Goal: Information Seeking & Learning: Learn about a topic

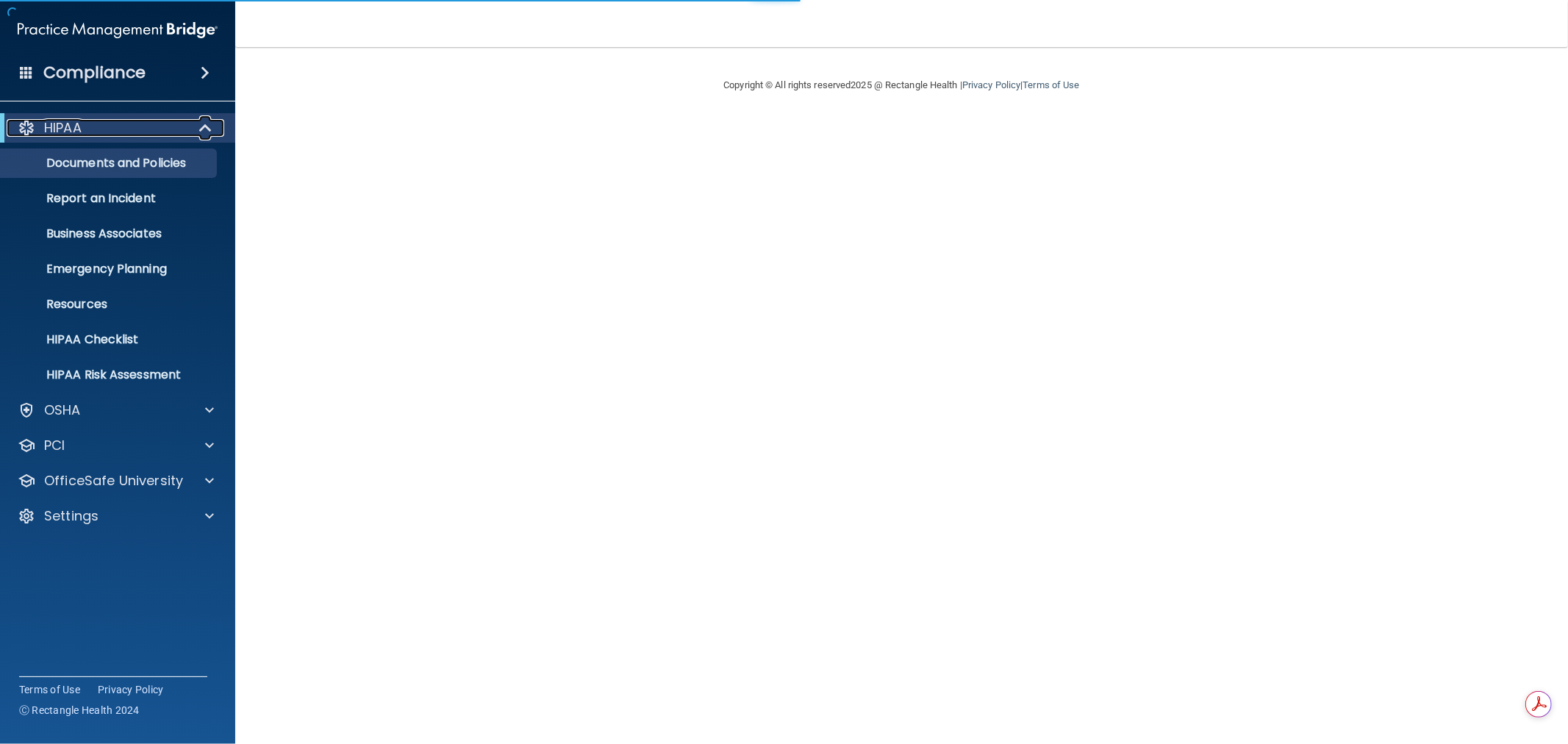
click at [204, 130] on span at bounding box center [207, 127] width 12 height 17
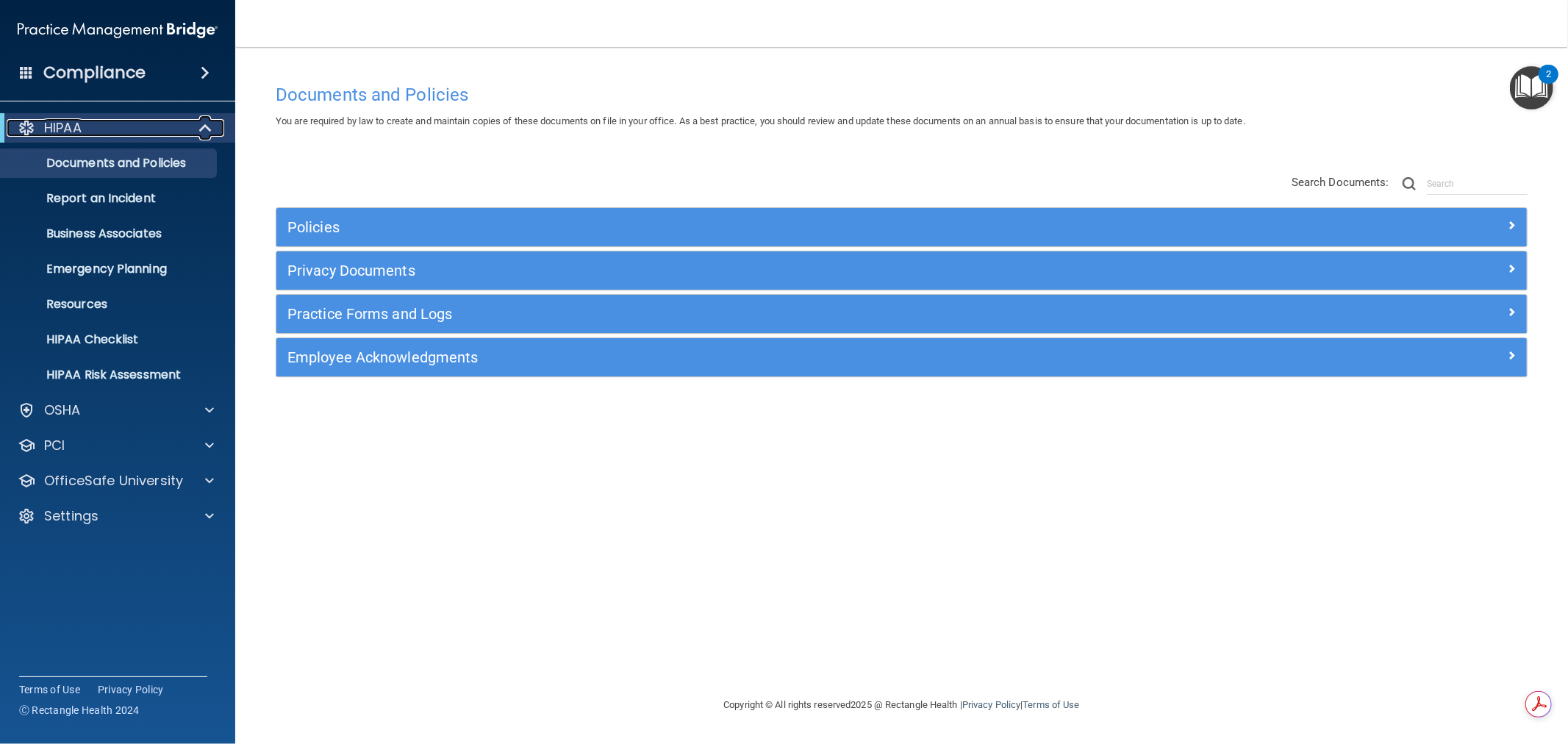
click at [203, 123] on span at bounding box center [207, 127] width 12 height 17
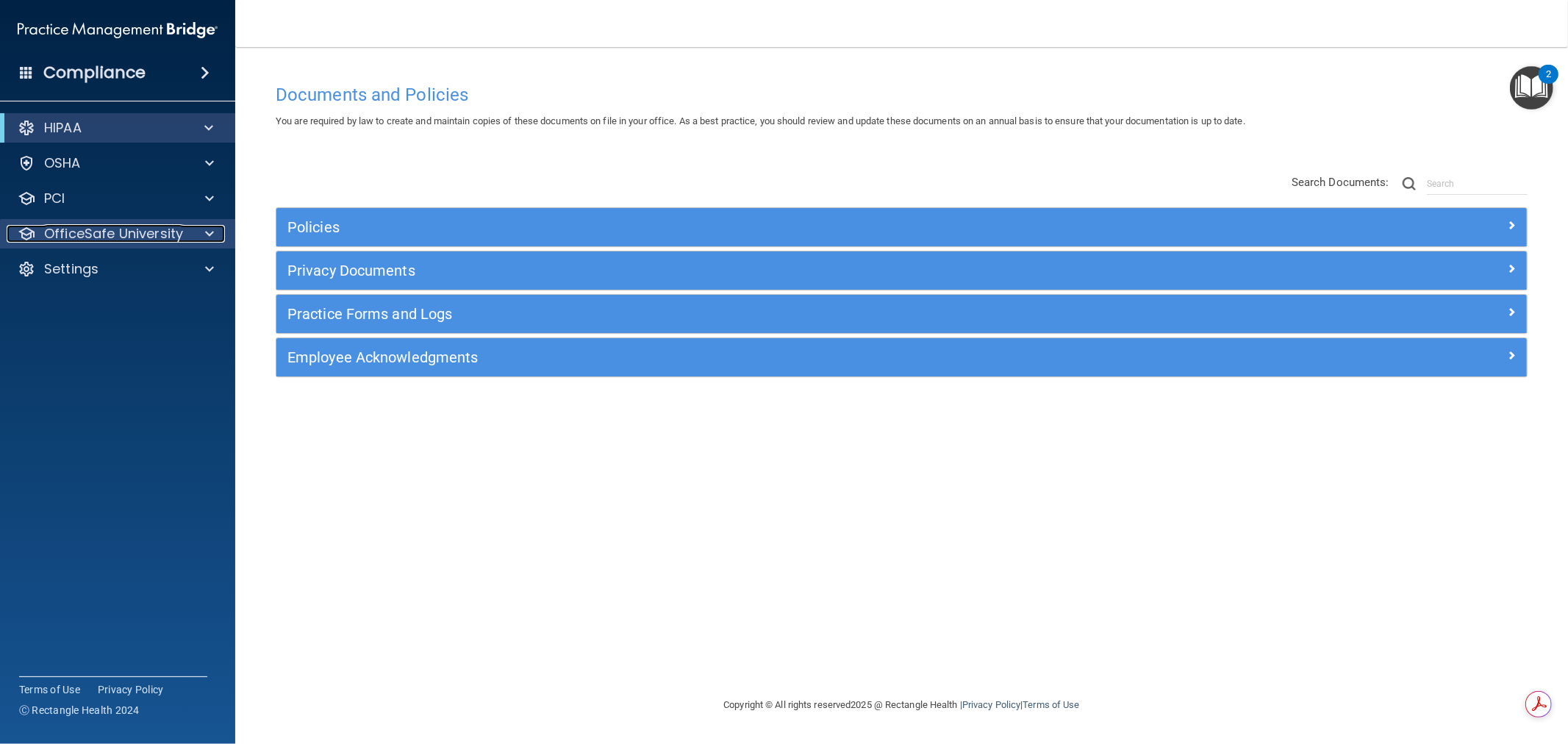
click at [201, 229] on div at bounding box center [207, 233] width 36 height 17
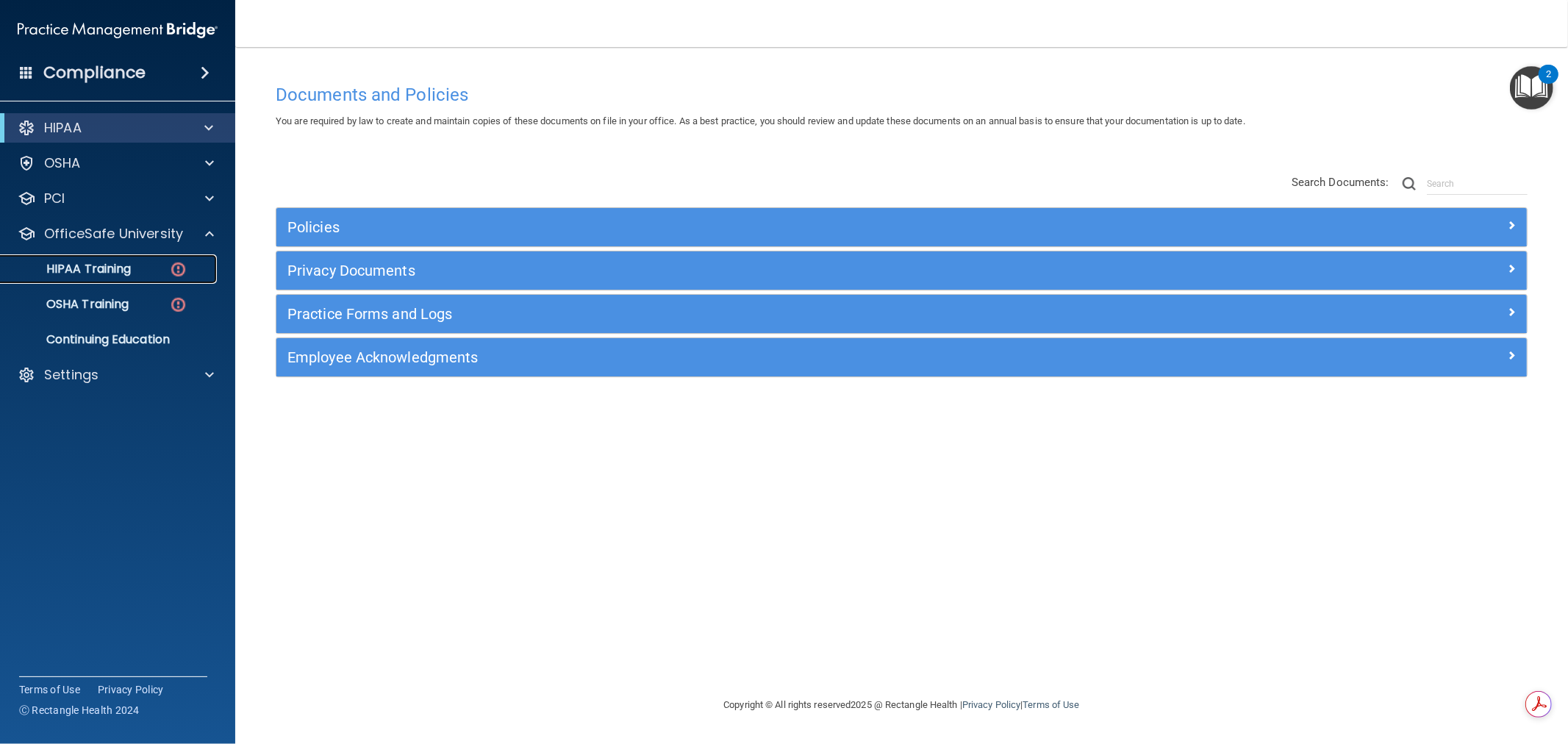
click at [136, 263] on div "HIPAA Training" at bounding box center [110, 269] width 201 height 15
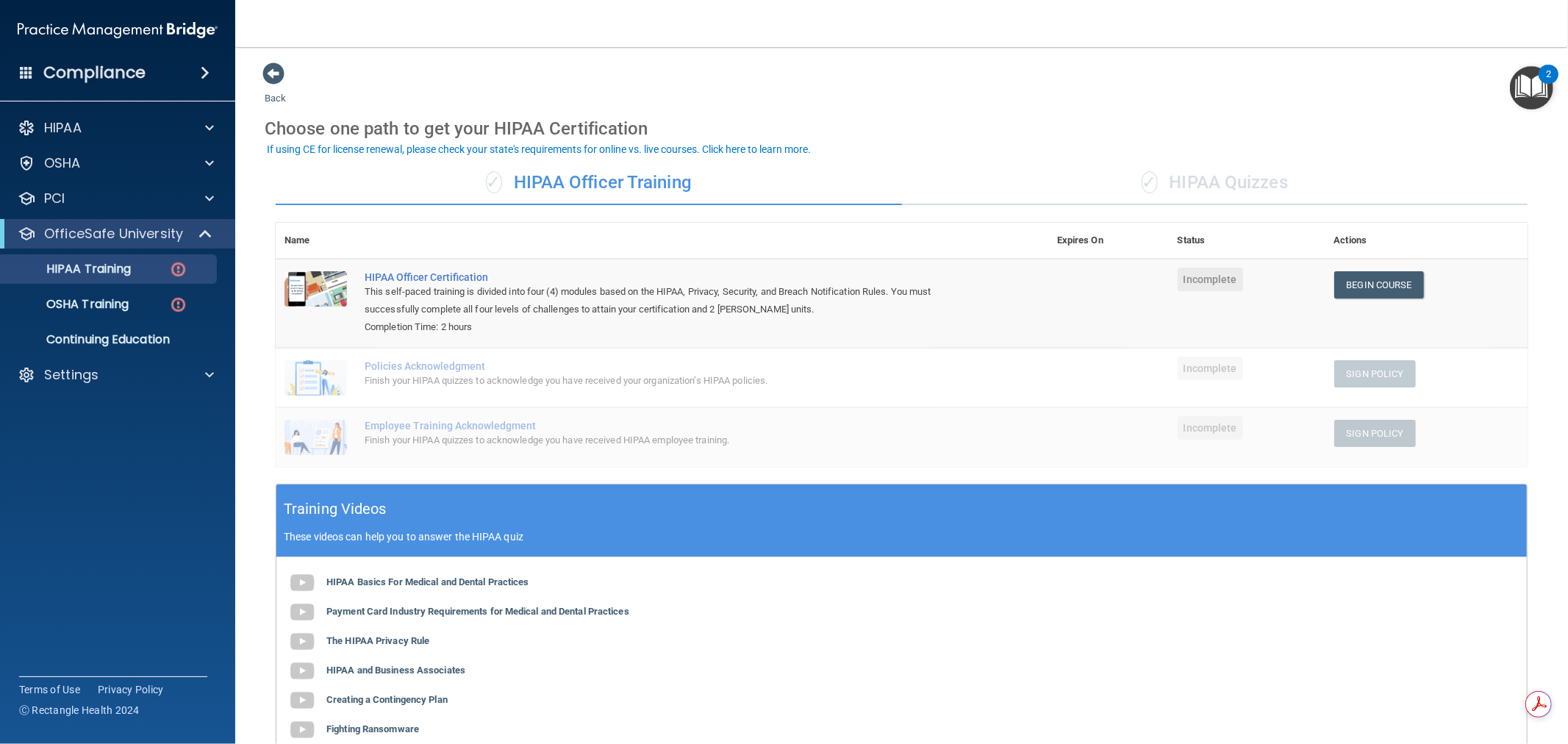
drag, startPoint x: 700, startPoint y: 184, endPoint x: 515, endPoint y: 193, distance: 185.2
click at [515, 193] on div "✓ HIPAA Officer Training" at bounding box center [589, 183] width 627 height 44
click at [1213, 189] on div "✓ HIPAA Quizzes" at bounding box center [1215, 183] width 627 height 44
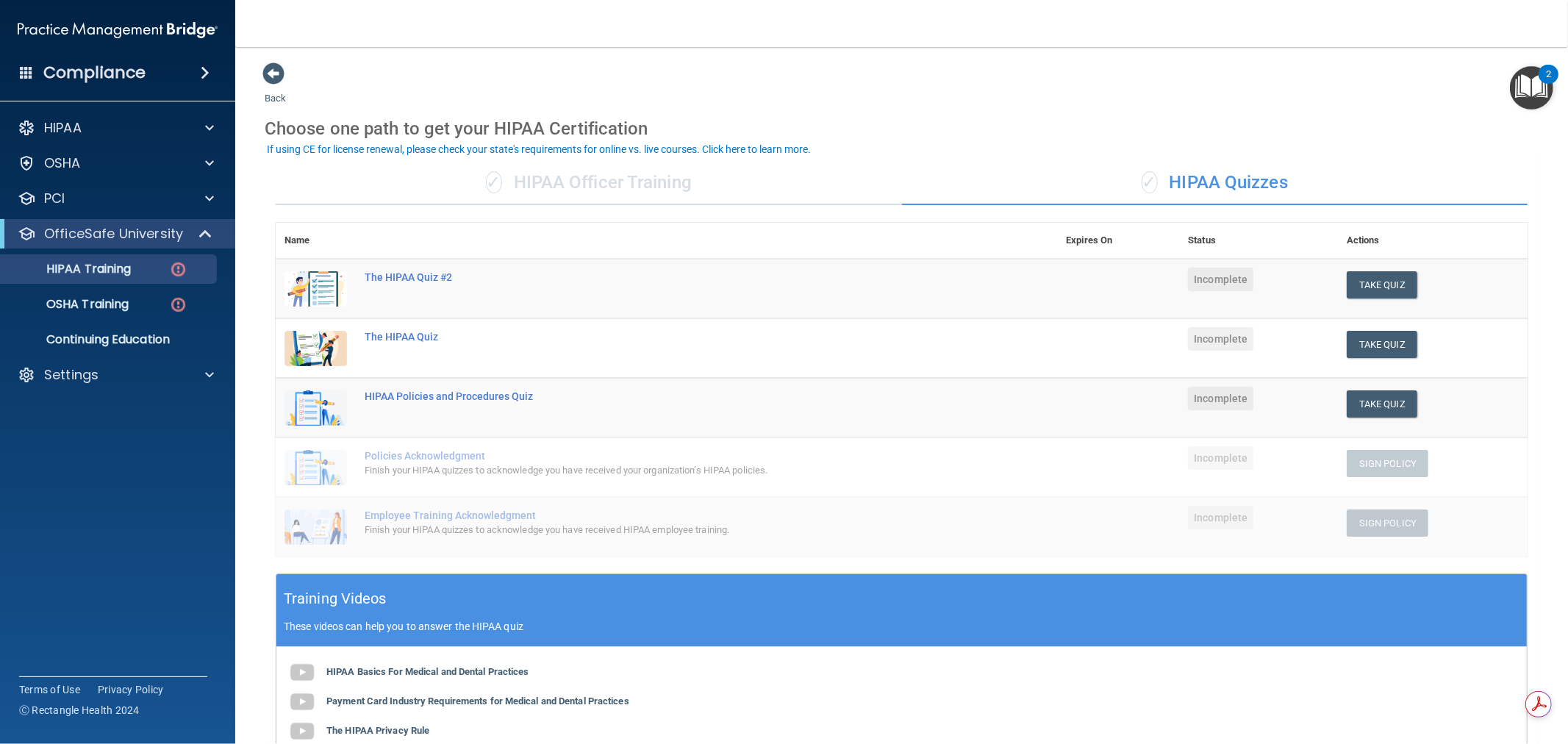
drag, startPoint x: 1299, startPoint y: 189, endPoint x: 1162, endPoint y: 187, distance: 137.0
click at [1167, 187] on div "✓ HIPAA Quizzes" at bounding box center [1215, 183] width 627 height 44
click at [526, 174] on div "✓ HIPAA Officer Training" at bounding box center [589, 183] width 627 height 44
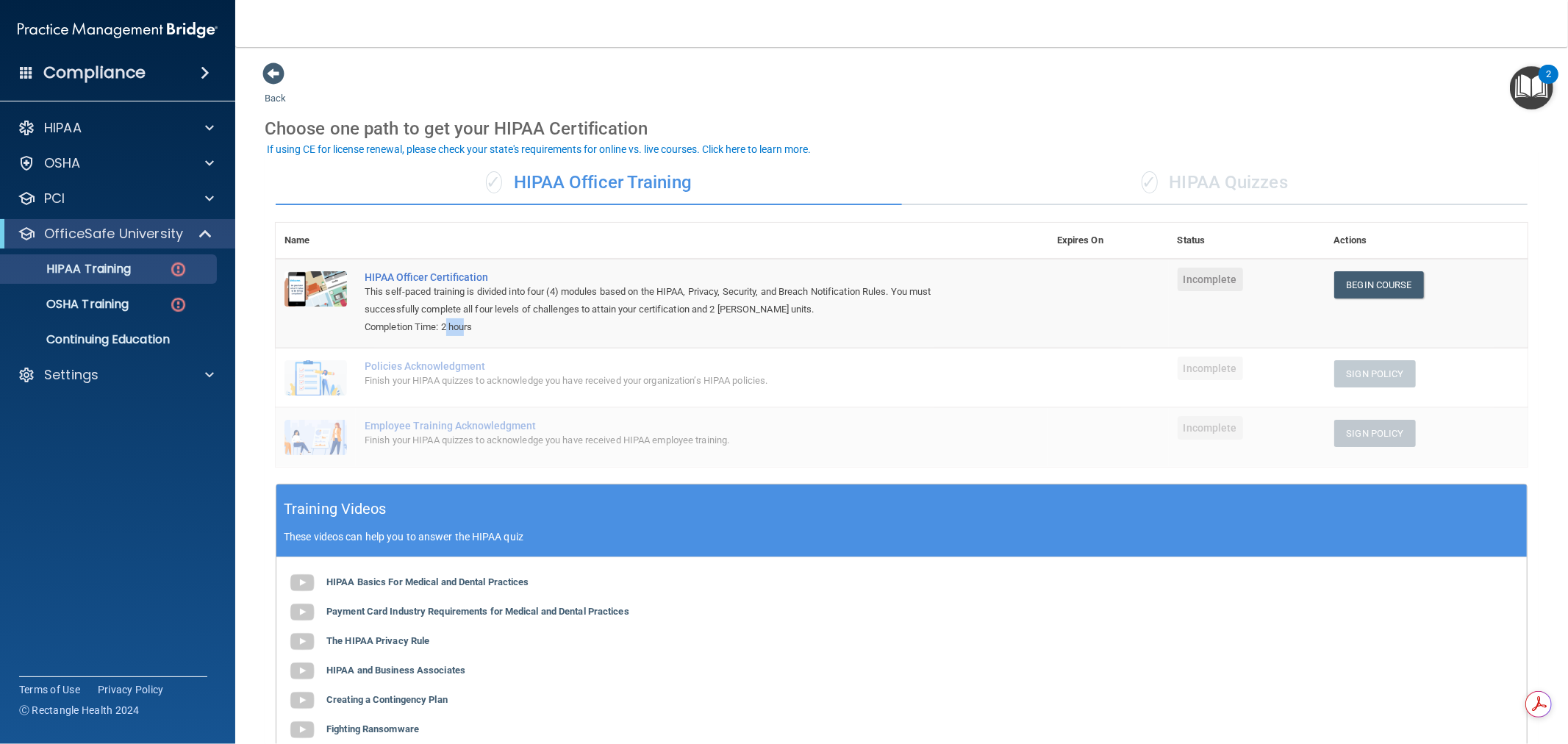
drag, startPoint x: 446, startPoint y: 325, endPoint x: 464, endPoint y: 327, distance: 18.1
click at [467, 326] on div "Completion Time: 2 hours" at bounding box center [670, 327] width 610 height 17
click at [432, 323] on div "Completion Time: 2 hours" at bounding box center [670, 327] width 610 height 17
drag, startPoint x: 444, startPoint y: 323, endPoint x: 488, endPoint y: 320, distance: 44.1
click at [488, 320] on div "Completion Time: 2 hours" at bounding box center [670, 327] width 610 height 17
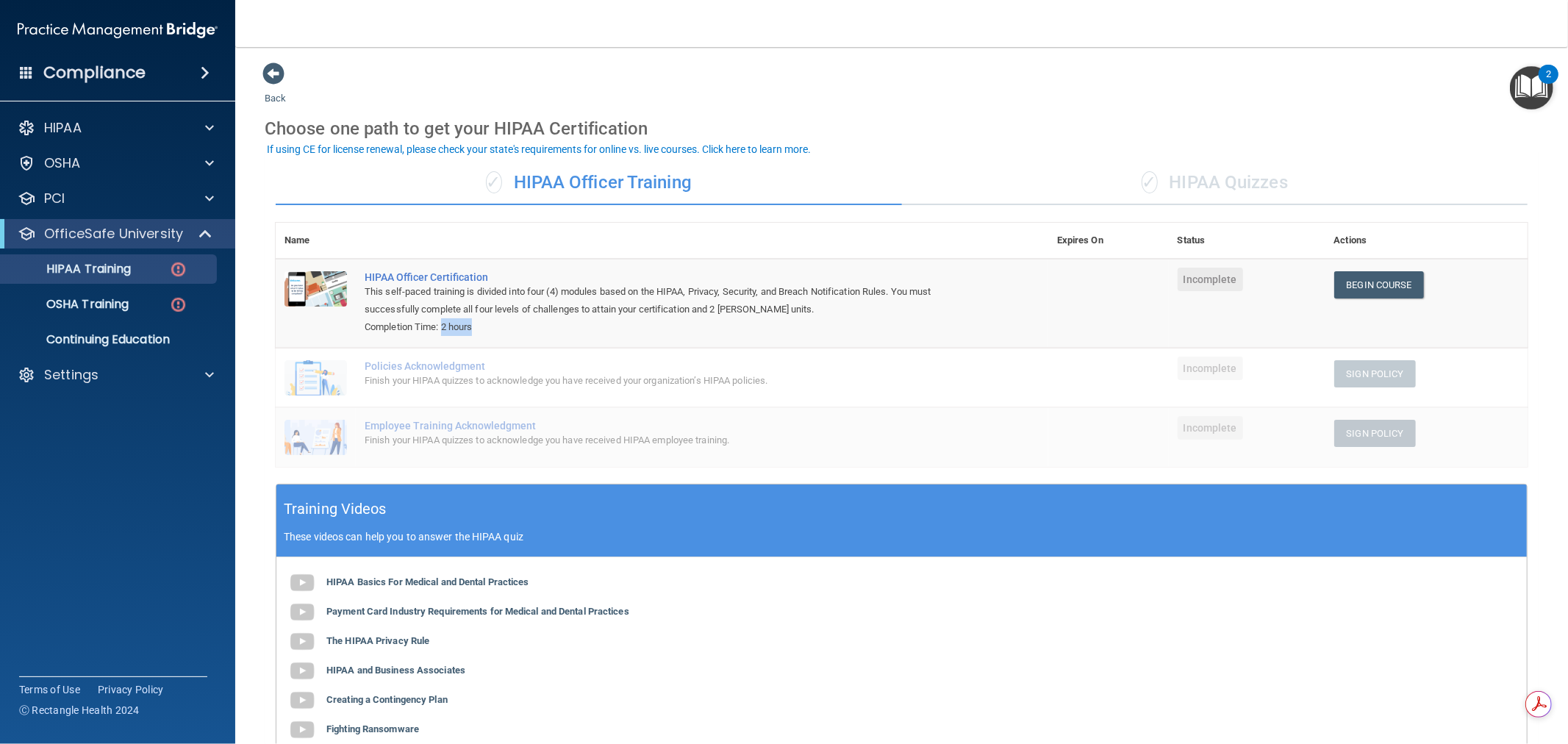
click at [488, 321] on div "Completion Time: 2 hours" at bounding box center [670, 327] width 610 height 17
click at [120, 307] on p "OSHA Training" at bounding box center [69, 304] width 119 height 15
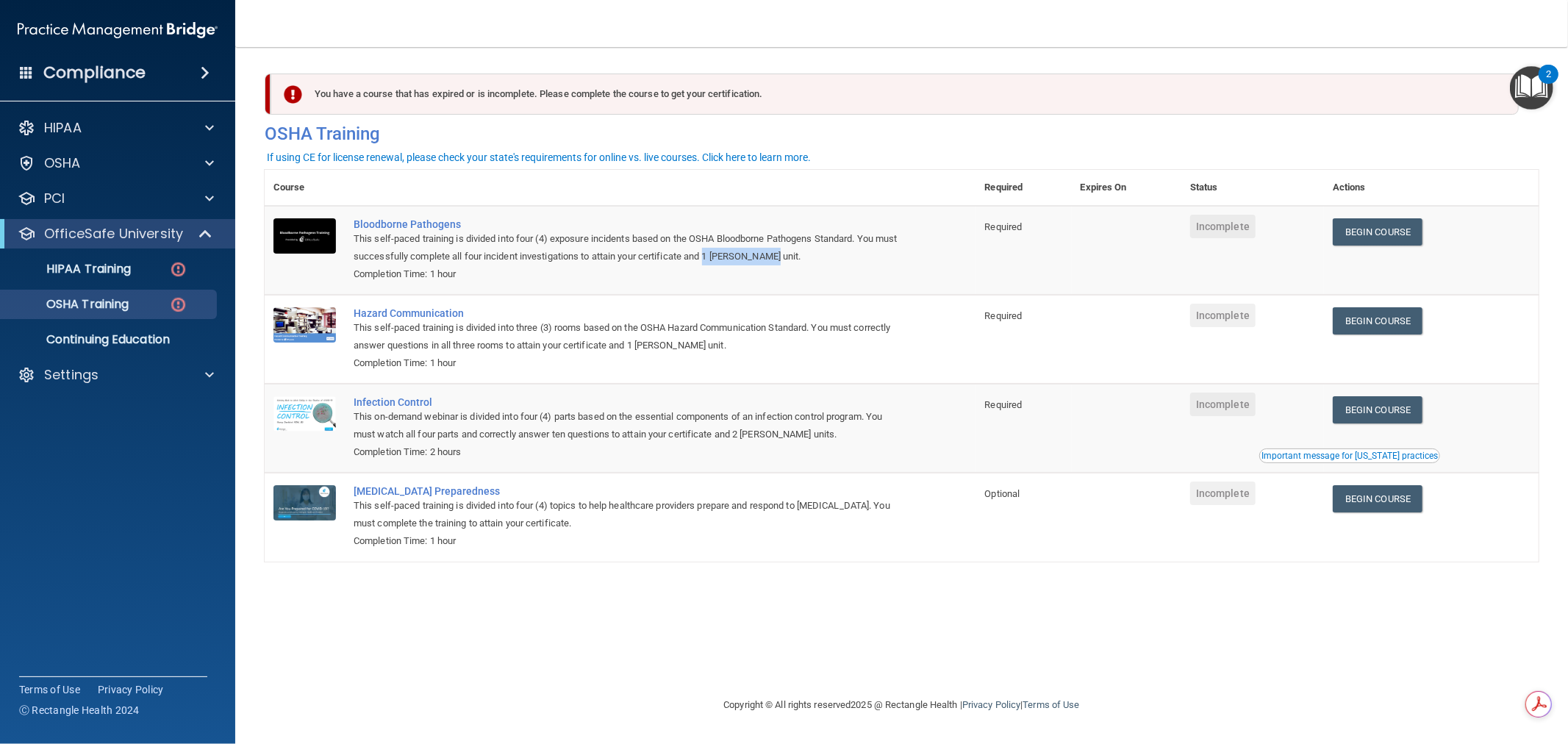
drag, startPoint x: 708, startPoint y: 254, endPoint x: 809, endPoint y: 260, distance: 101.2
click at [809, 260] on div "This self-paced training is divided into four (4) exposure incidents based on t…" at bounding box center [628, 247] width 549 height 36
drag, startPoint x: 635, startPoint y: 344, endPoint x: 760, endPoint y: 351, distance: 125.2
click at [739, 342] on div "This self-paced training is divided into three (3) rooms based on the OSHA Haza…" at bounding box center [628, 336] width 549 height 36
drag, startPoint x: 741, startPoint y: 432, endPoint x: 933, endPoint y: 459, distance: 193.9
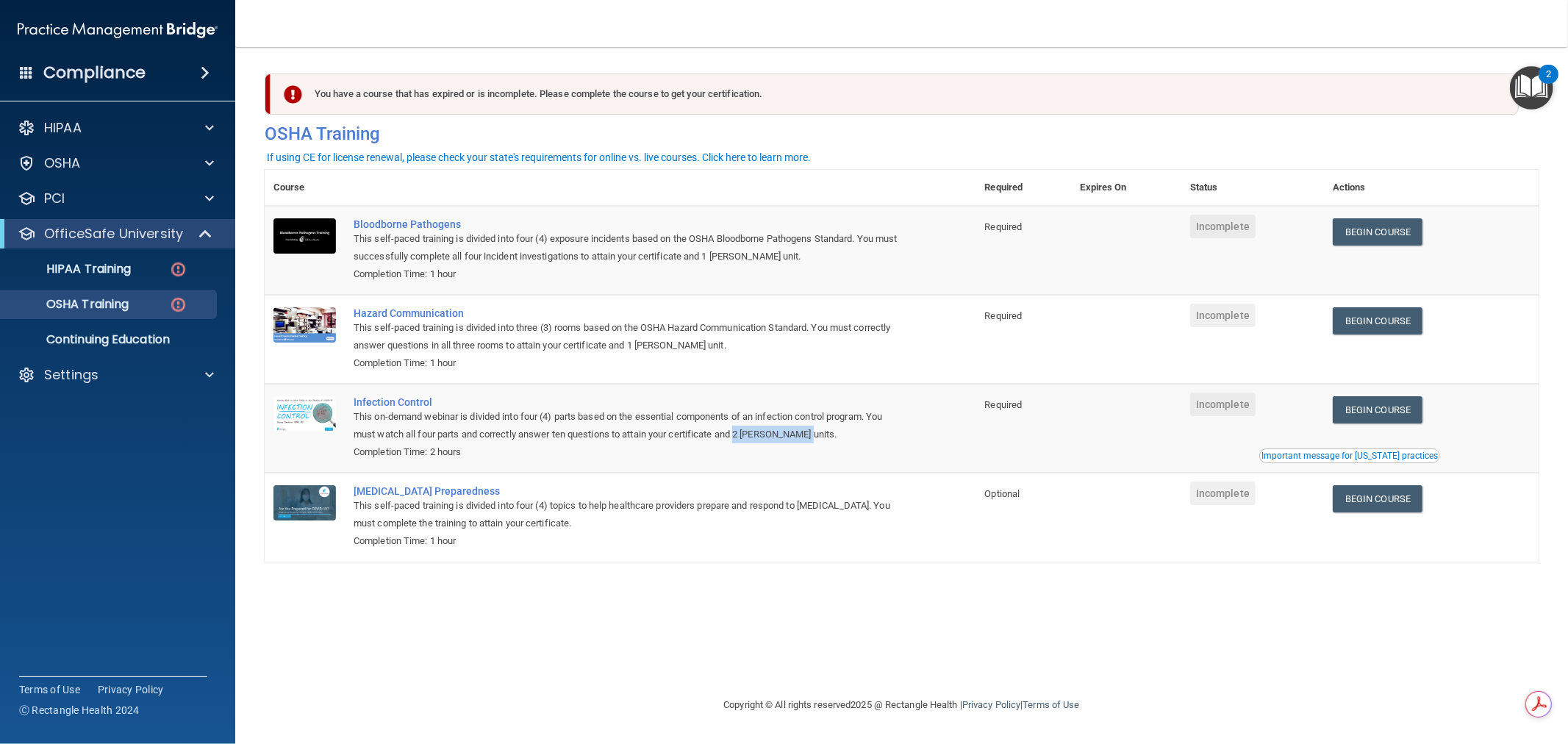
click at [905, 450] on td "Infection Control This on-demand webinar is divided into four (4) parts based o…" at bounding box center [660, 428] width 631 height 89
click at [781, 435] on div "This on-demand webinar is divided into four (4) parts based on the essential co…" at bounding box center [628, 426] width 549 height 36
click at [618, 455] on div "Completion Time: 2 hours" at bounding box center [628, 451] width 549 height 17
drag, startPoint x: 1089, startPoint y: 488, endPoint x: 1113, endPoint y: 487, distance: 24.0
click at [1113, 487] on tr "COVID-19 Preparedness This self-paced training is divided into four (4) topics …" at bounding box center [901, 517] width 1274 height 88
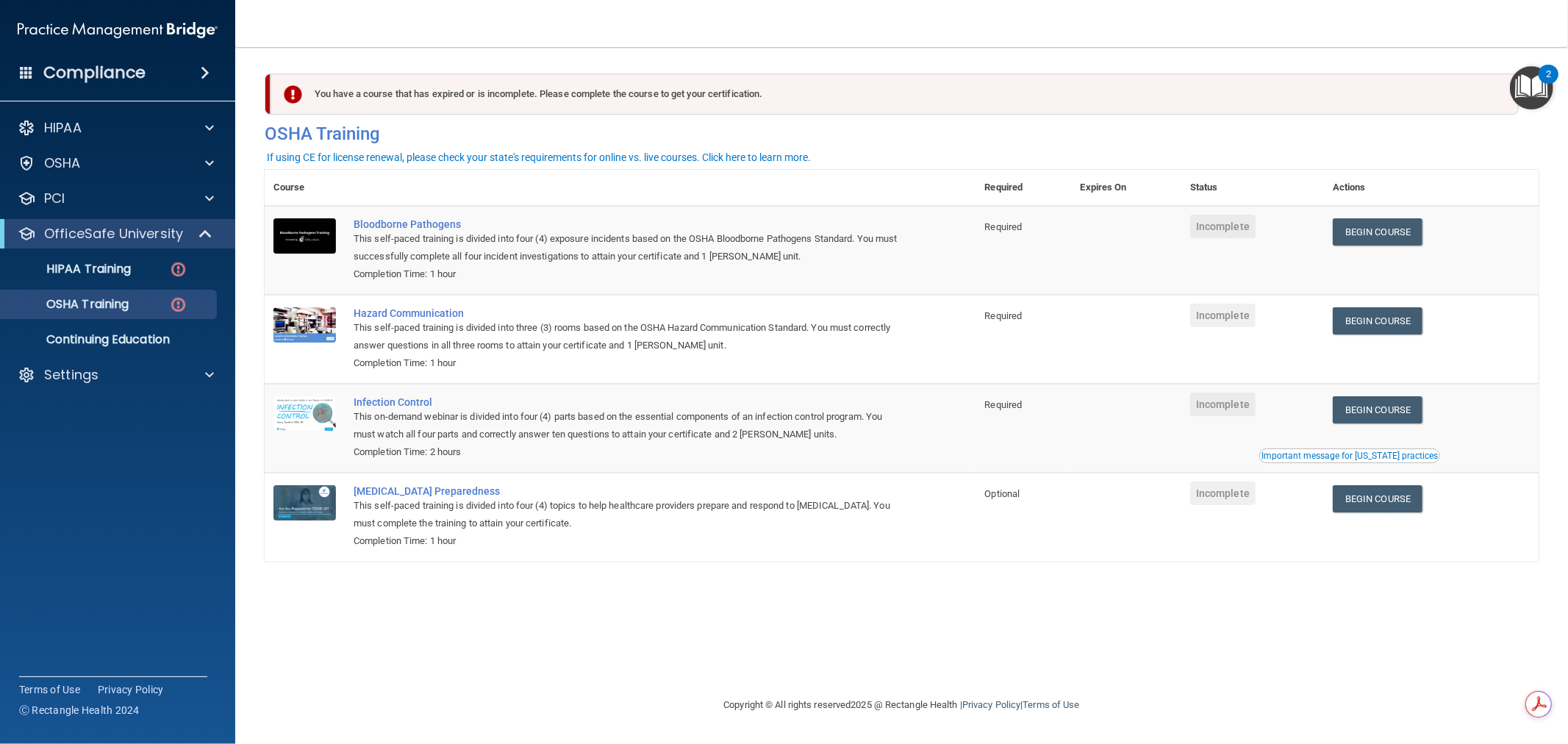
click at [997, 666] on div "You have a course that has expired or is incomplete. Please complete the course…" at bounding box center [901, 372] width 1274 height 620
click at [113, 342] on p "Continuing Education" at bounding box center [110, 340] width 201 height 15
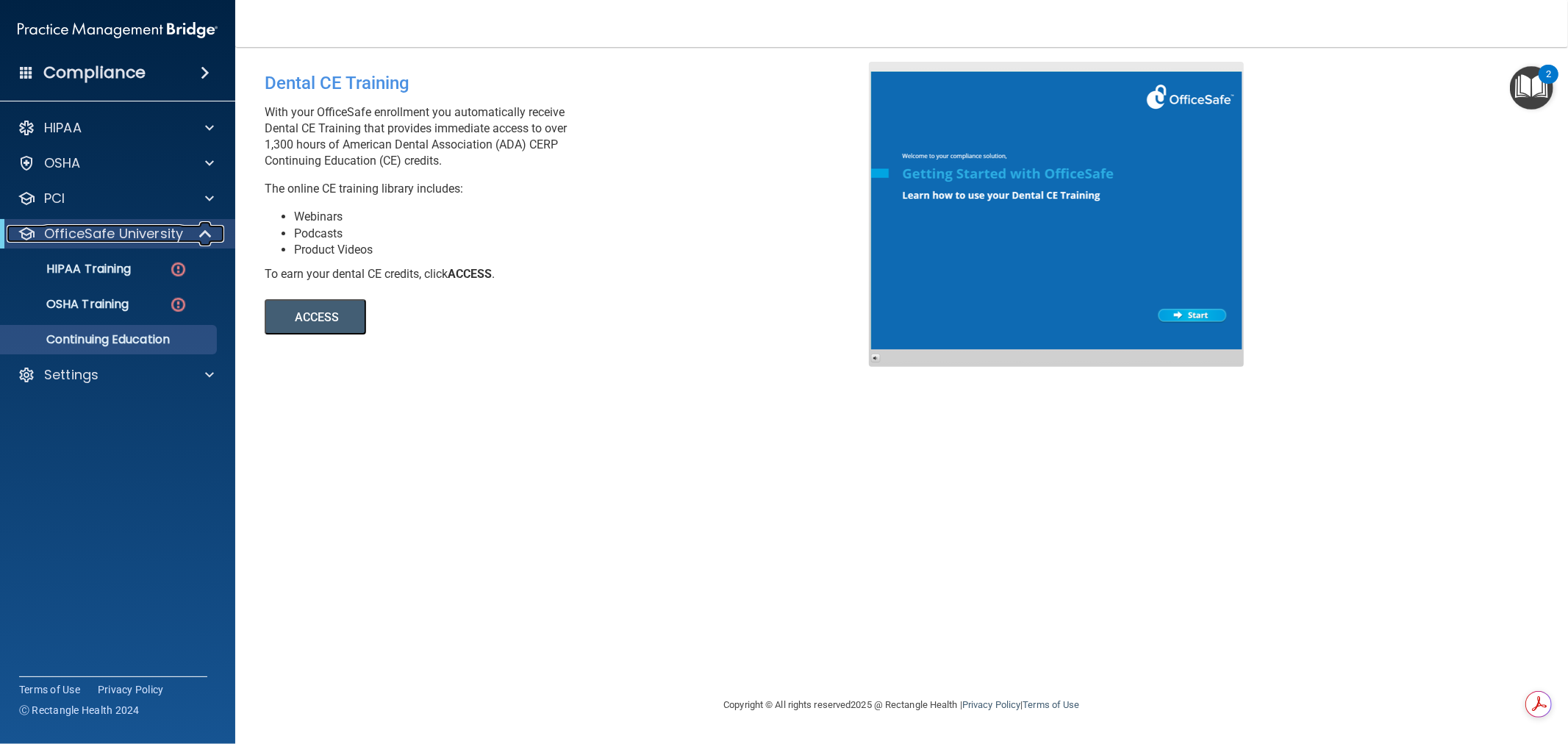
click at [206, 231] on span at bounding box center [207, 233] width 12 height 17
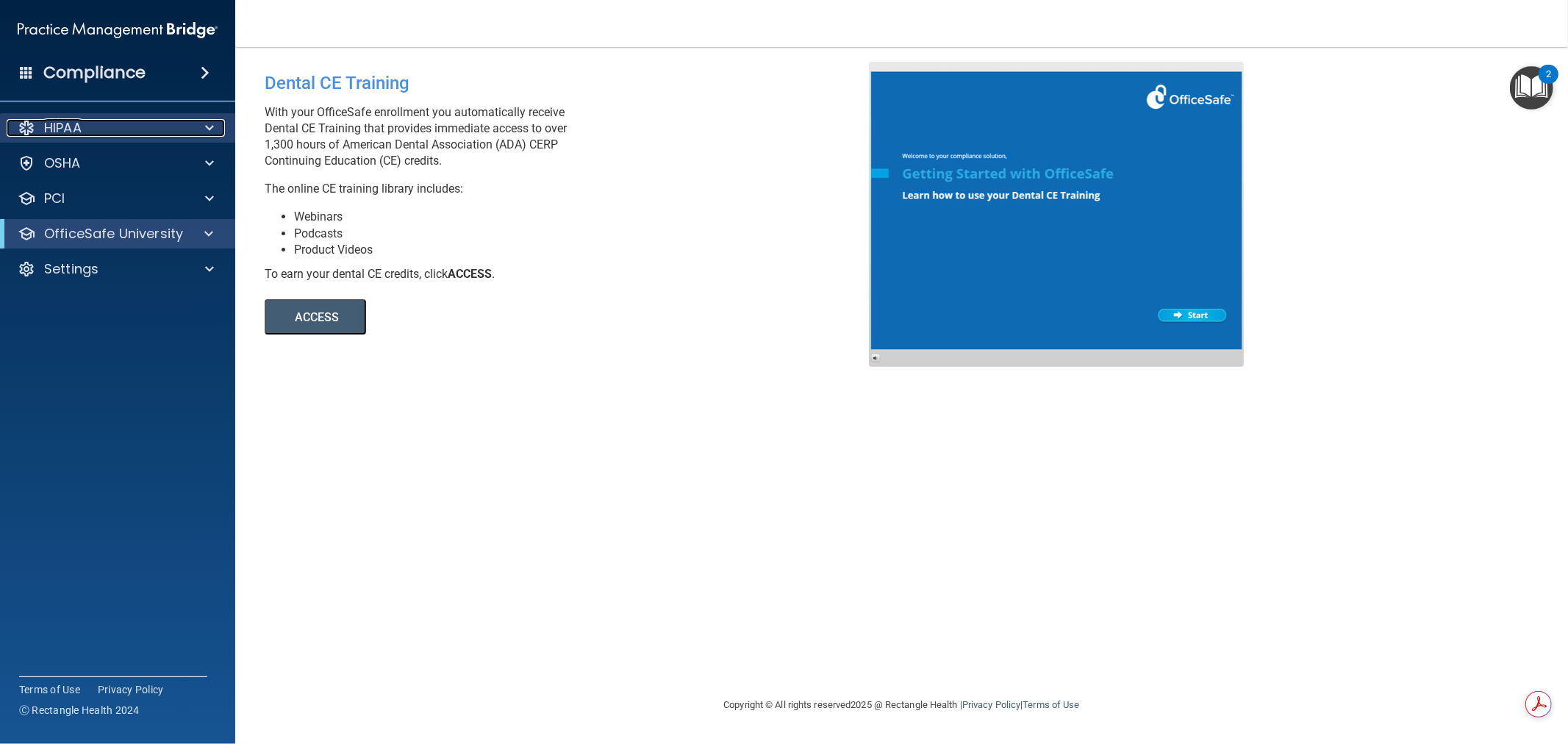
click at [210, 121] on span at bounding box center [209, 127] width 9 height 17
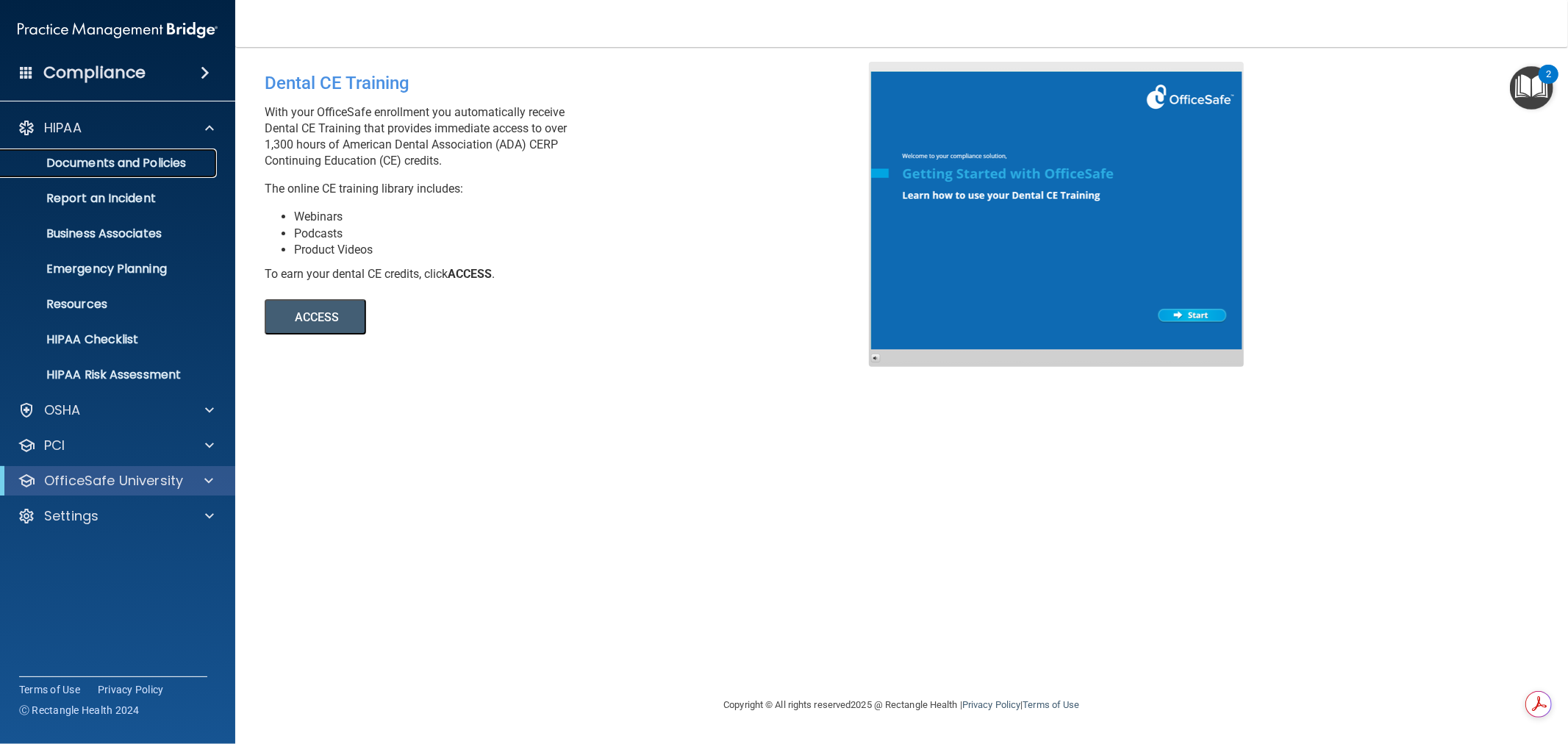
click at [164, 172] on link "Documents and Policies" at bounding box center [101, 164] width 231 height 30
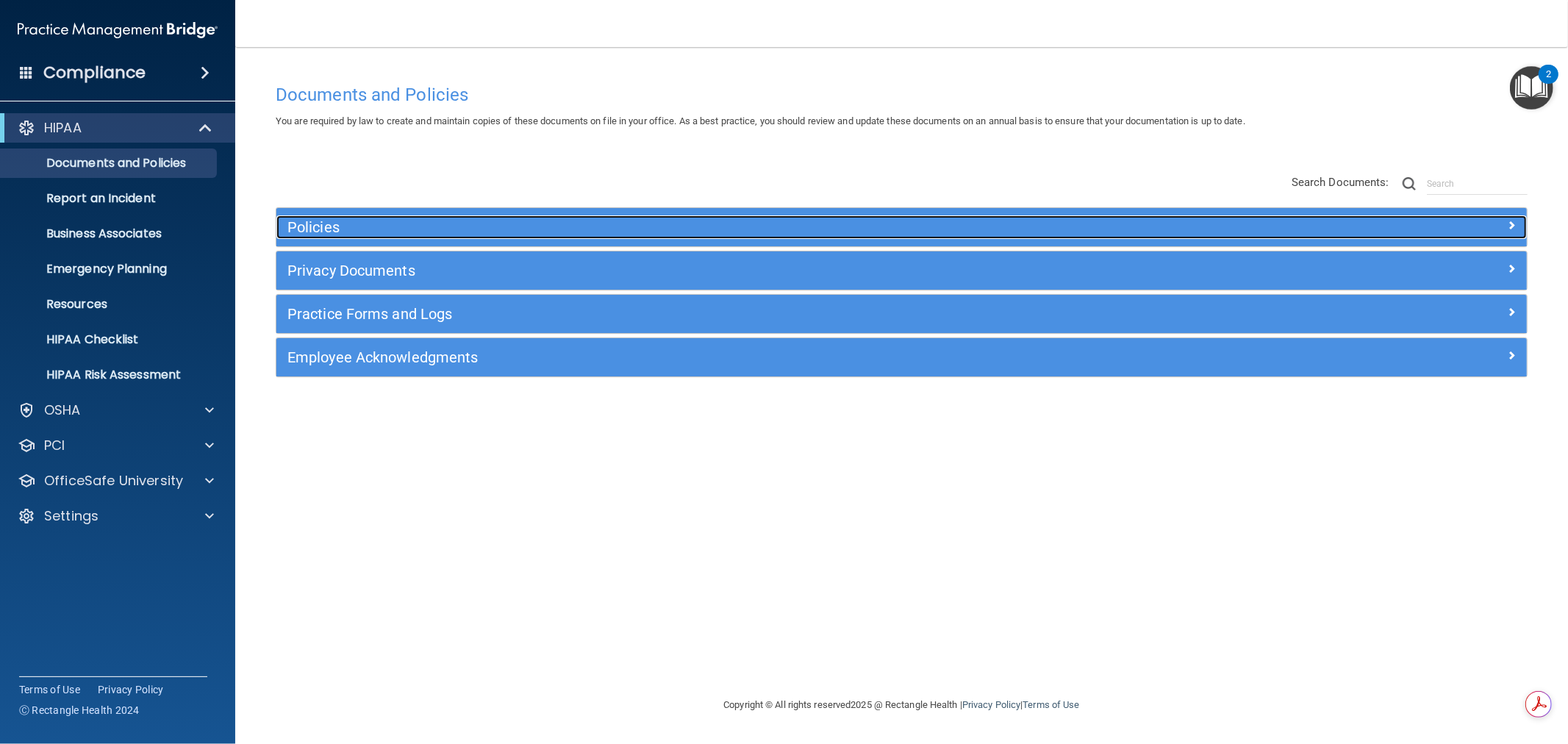
click at [407, 217] on div "Policies" at bounding box center [745, 227] width 938 height 23
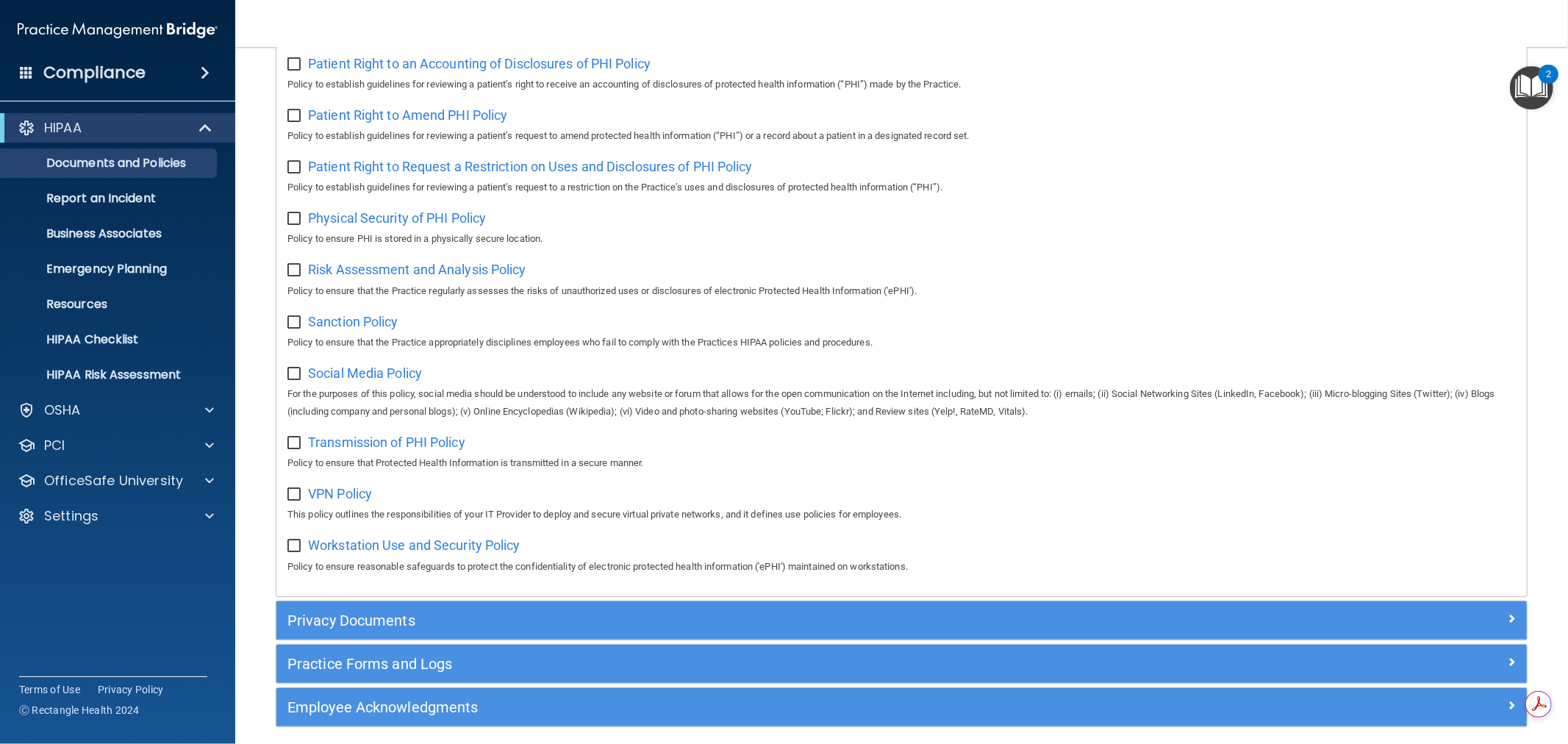
scroll to position [887, 0]
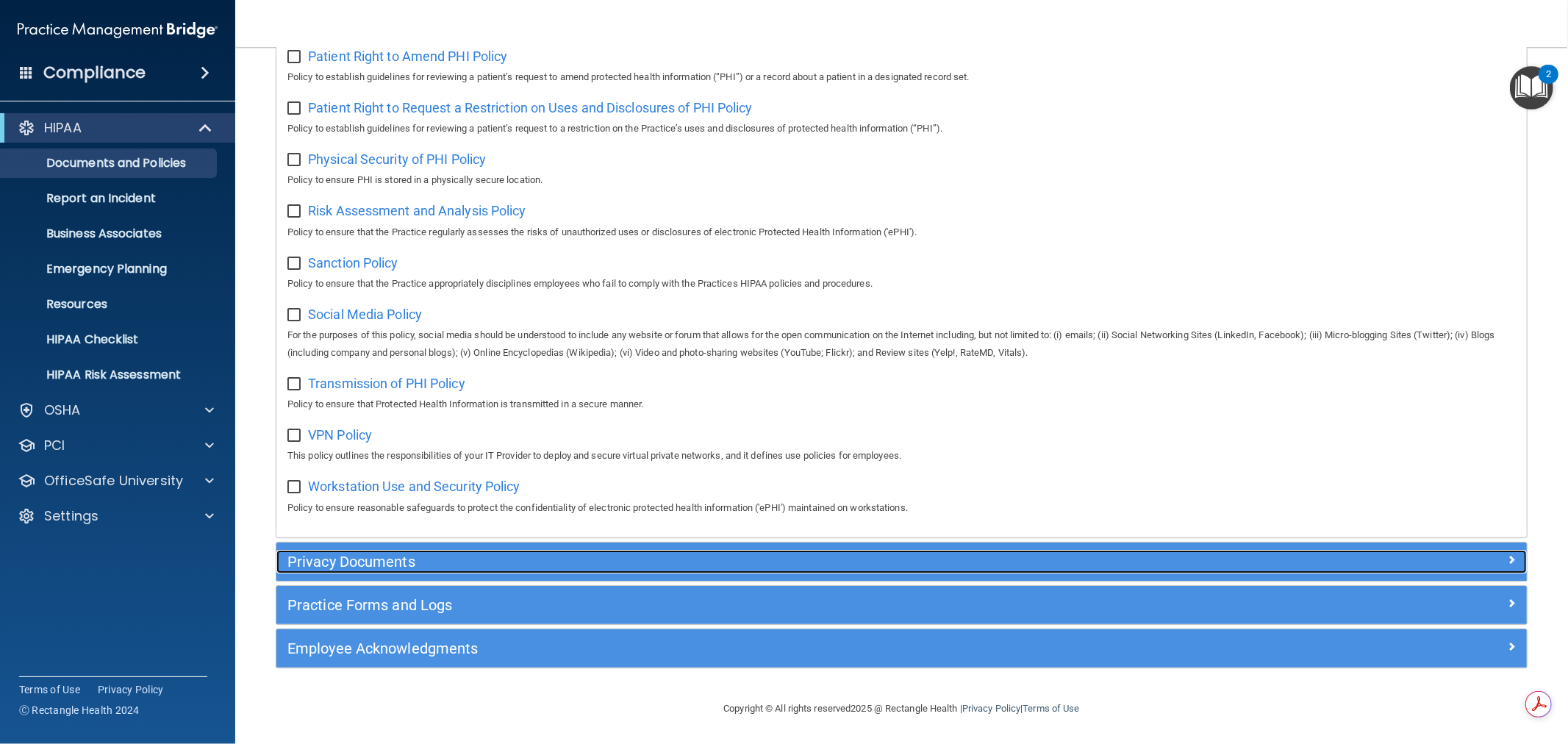
drag, startPoint x: 482, startPoint y: 560, endPoint x: 479, endPoint y: 581, distance: 21.2
click at [482, 560] on h5 "Privacy Documents" at bounding box center [746, 562] width 916 height 17
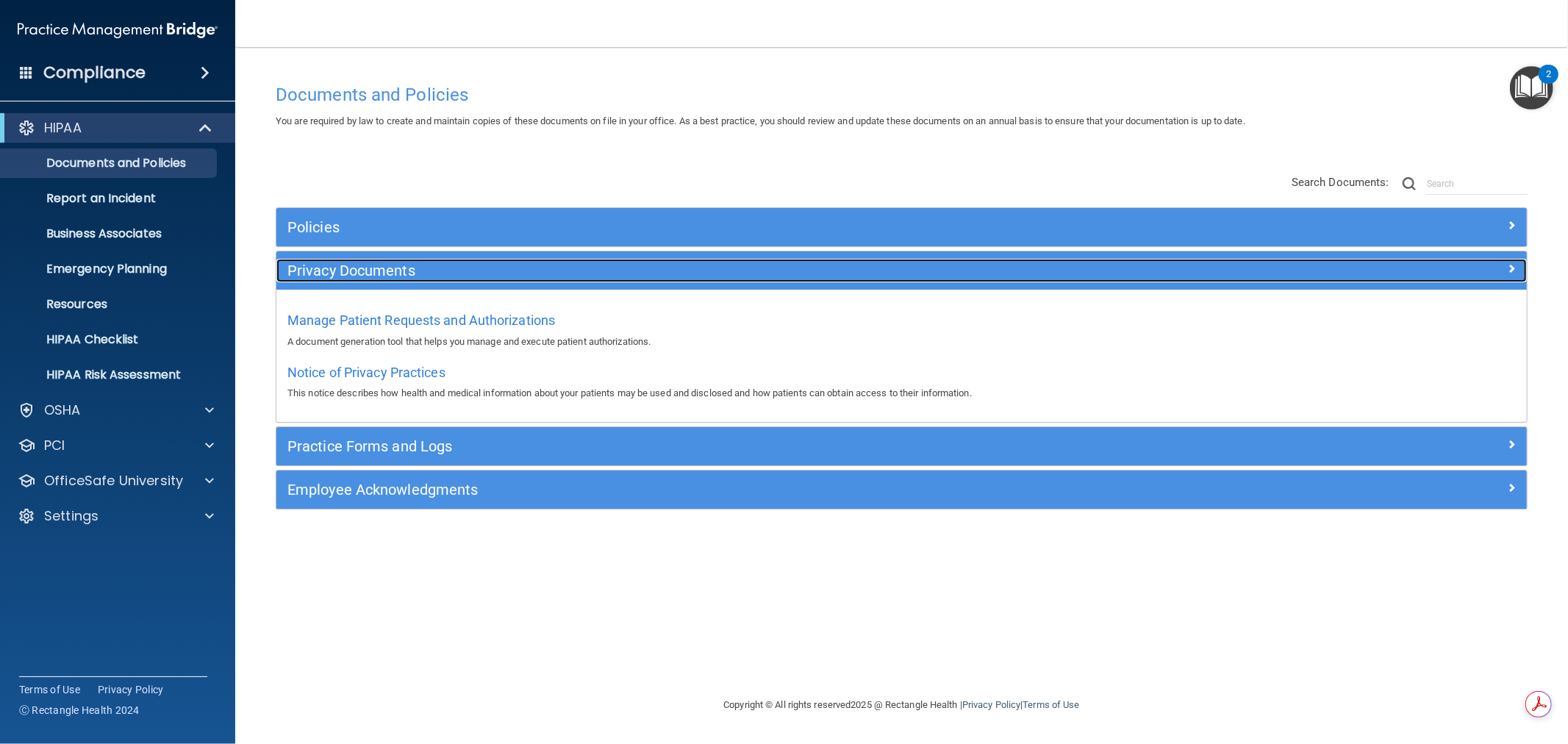
scroll to position [0, 0]
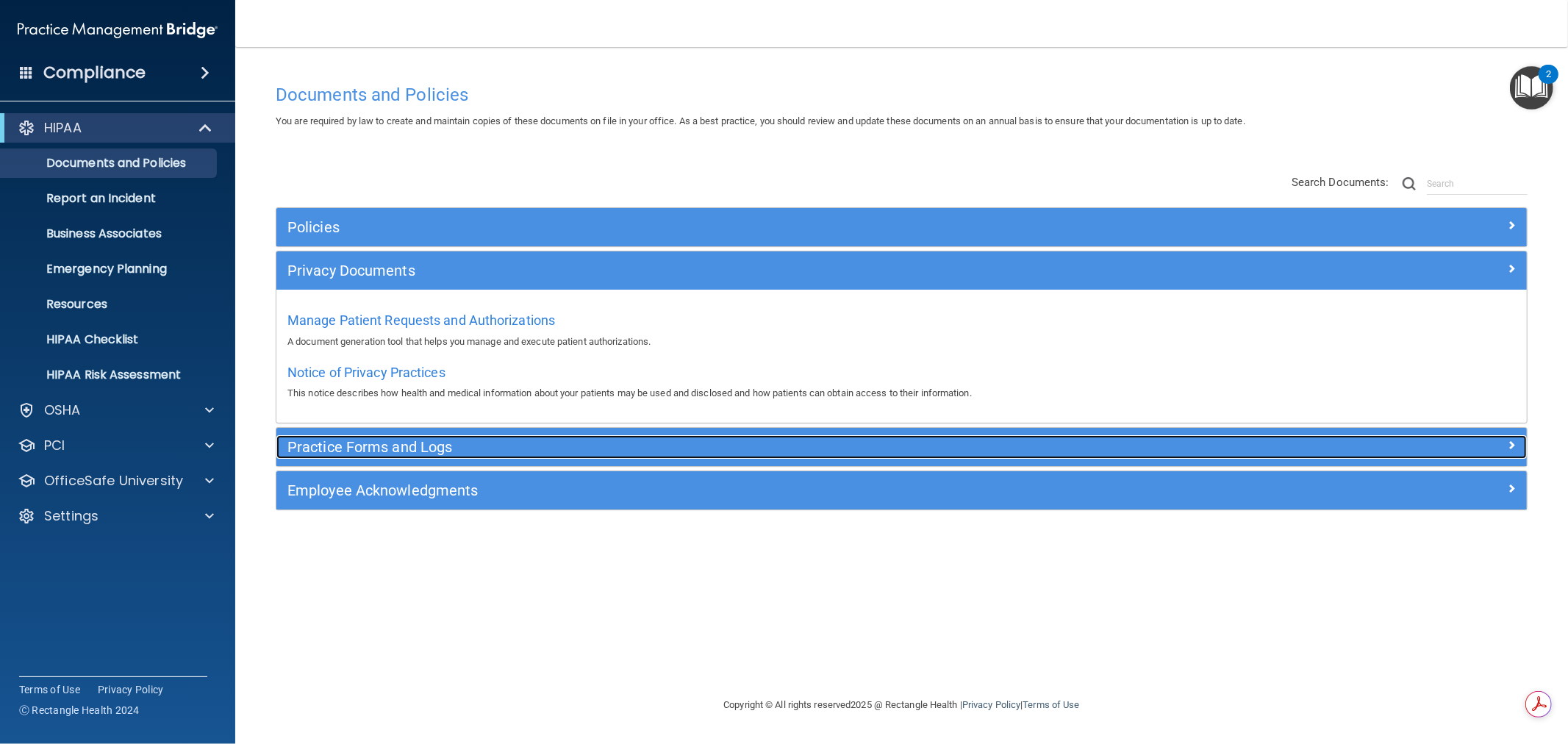
click at [463, 446] on h5 "Practice Forms and Logs" at bounding box center [746, 447] width 916 height 17
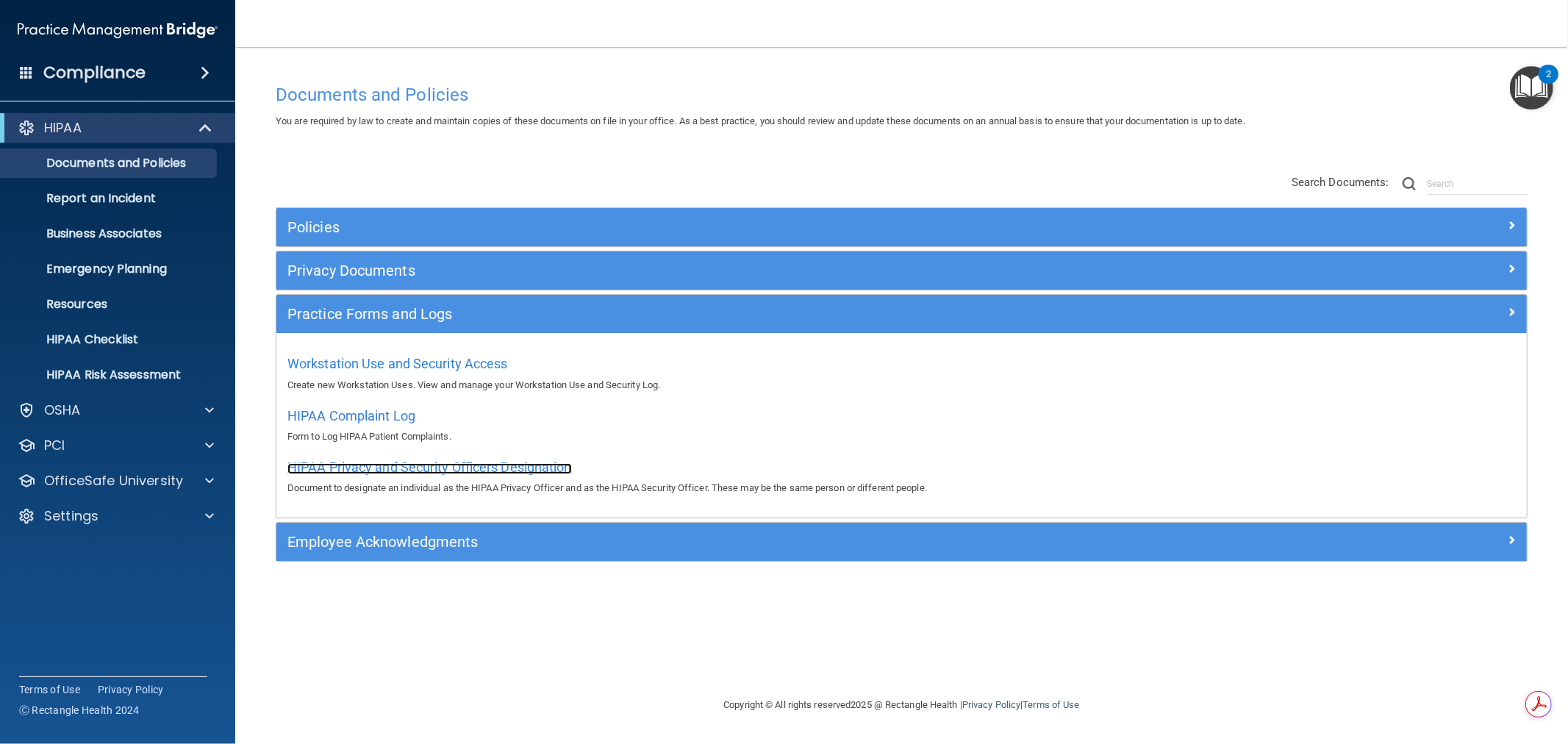
click at [425, 467] on span "HIPAA Privacy and Security Officers Designation" at bounding box center [430, 467] width 284 height 16
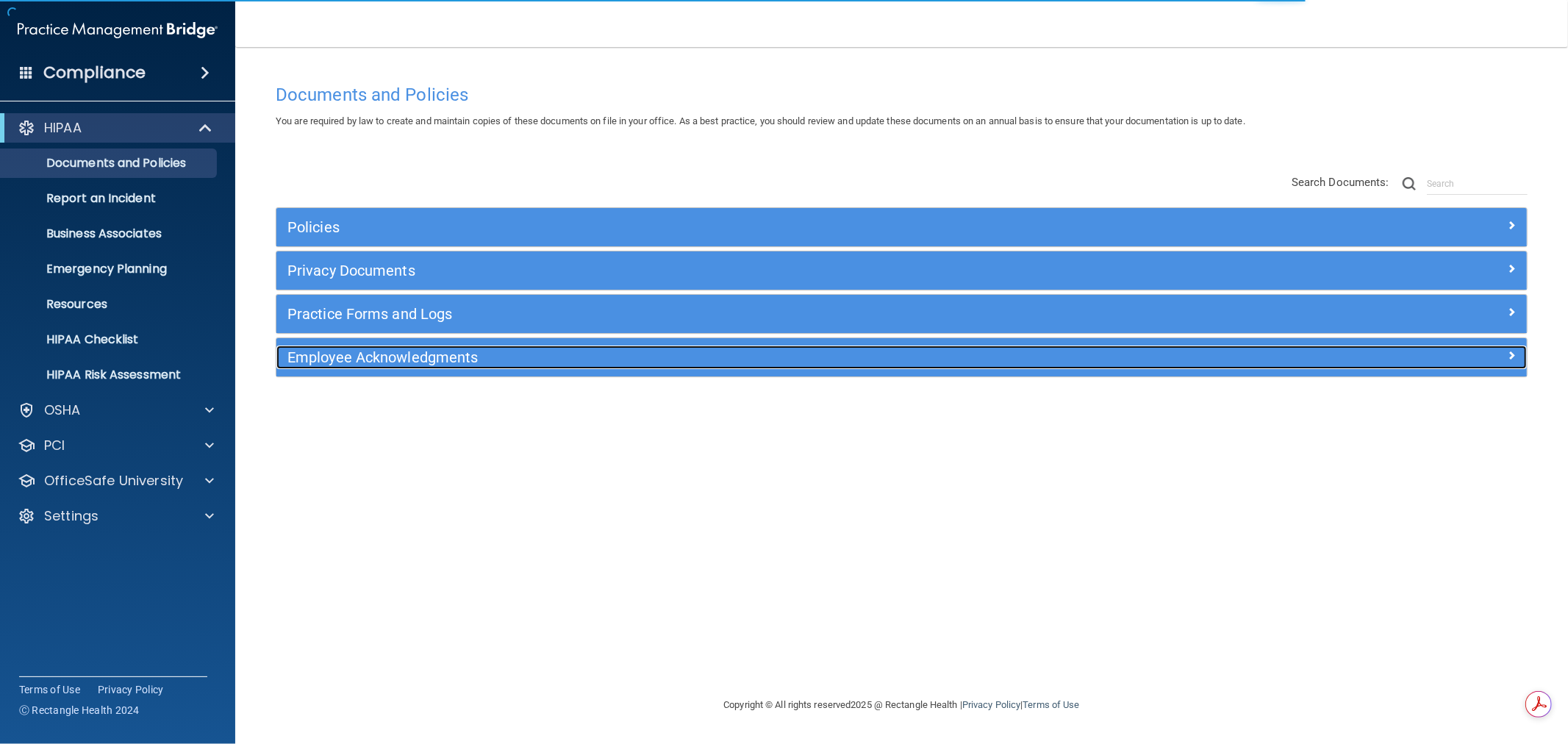
click at [419, 356] on h5 "Employee Acknowledgments" at bounding box center [746, 357] width 916 height 17
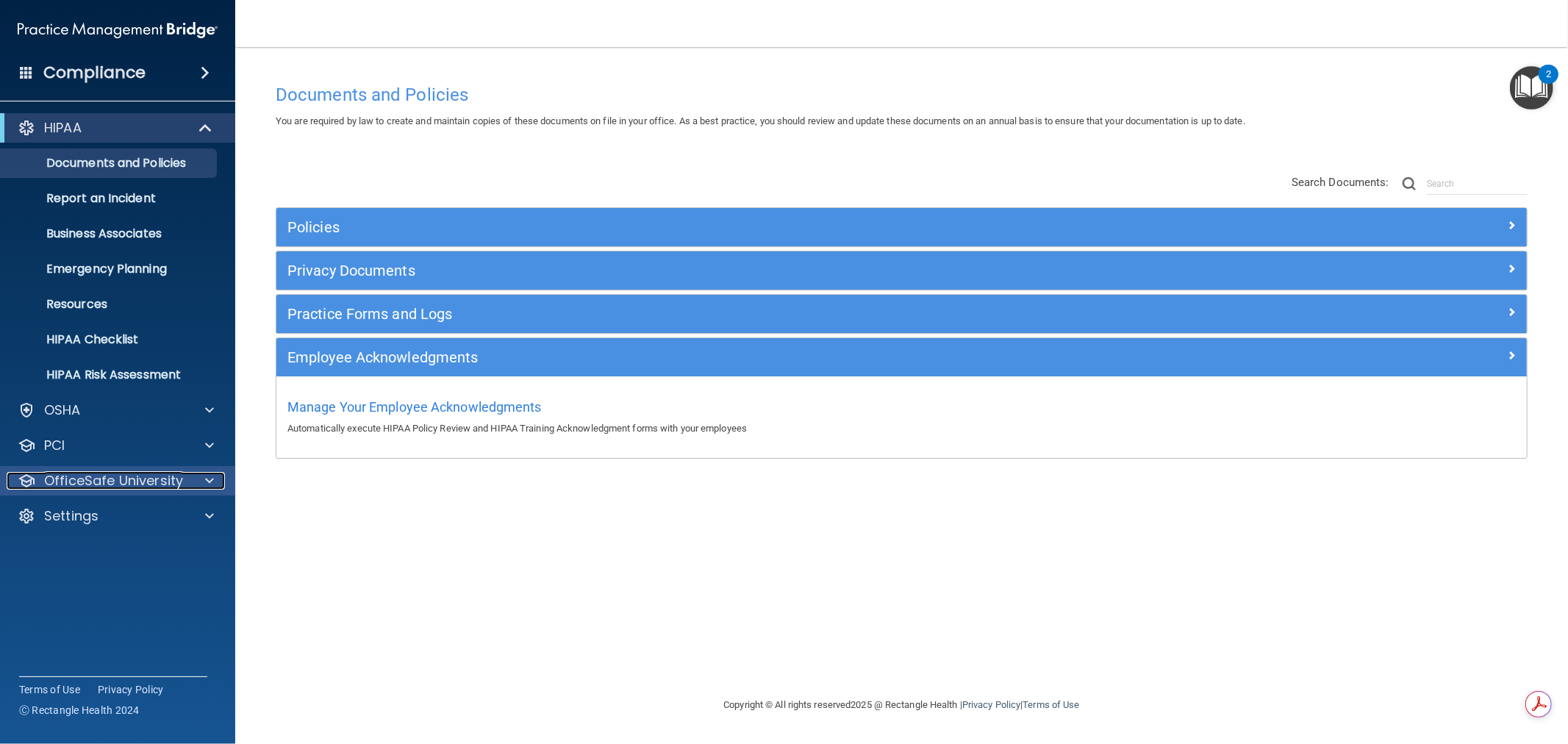
click at [205, 481] on span at bounding box center [209, 480] width 9 height 17
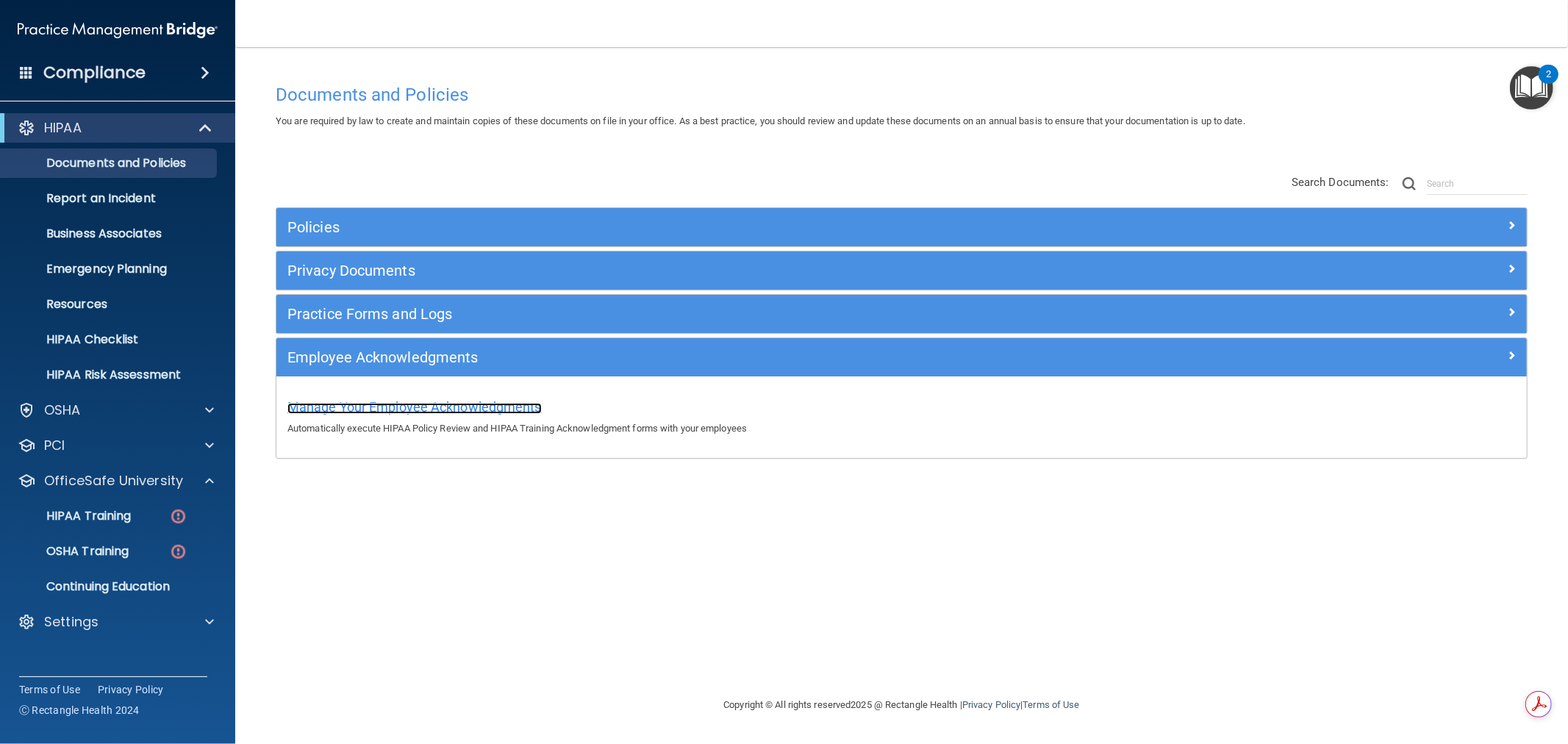
click at [488, 413] on span "Manage Your Employee Acknowledgments" at bounding box center [415, 407] width 255 height 16
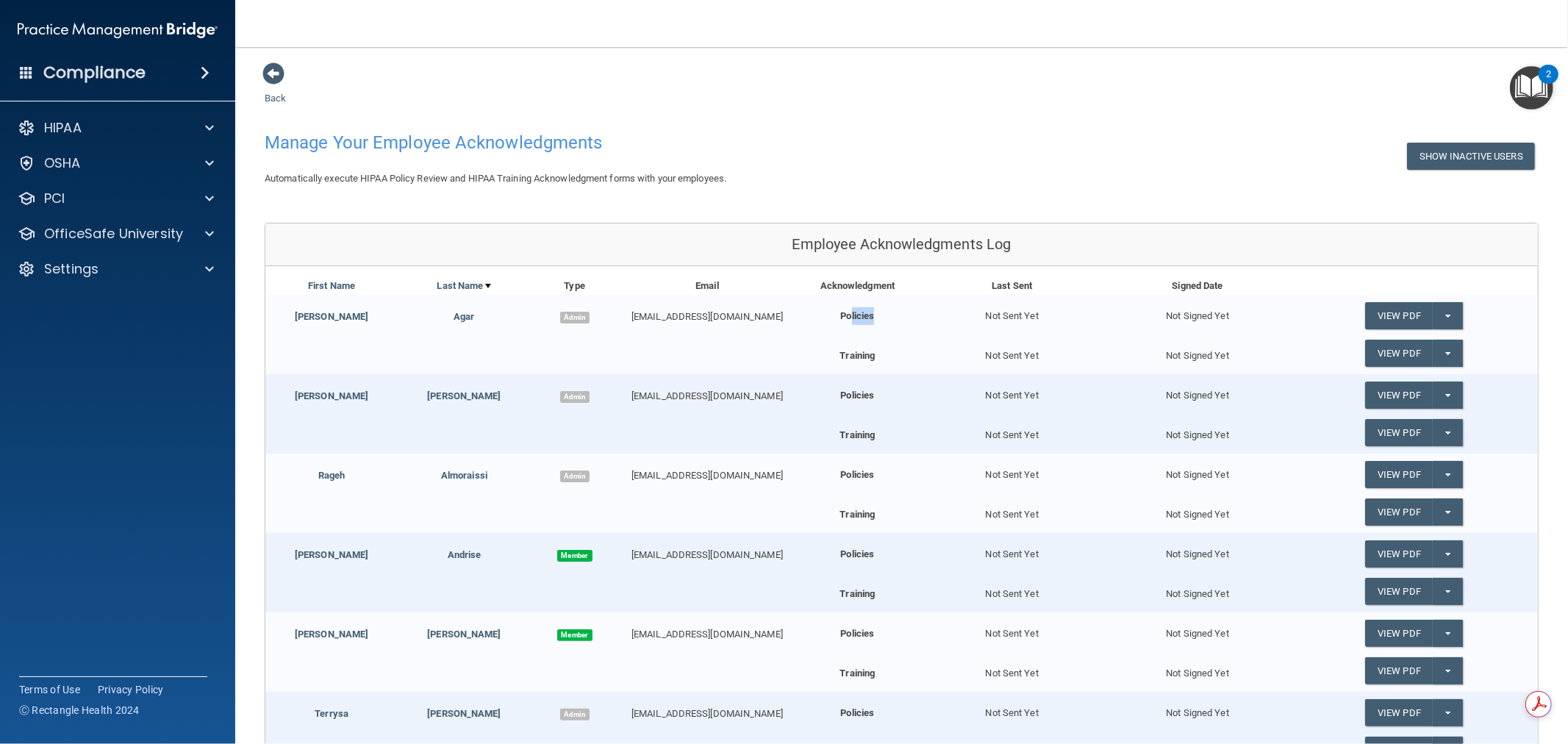
drag, startPoint x: 838, startPoint y: 313, endPoint x: 878, endPoint y: 336, distance: 46.1
click at [867, 317] on b "Policies" at bounding box center [856, 315] width 34 height 11
drag, startPoint x: 827, startPoint y: 353, endPoint x: 890, endPoint y: 354, distance: 63.0
click at [890, 354] on div "Training" at bounding box center [856, 352] width 123 height 25
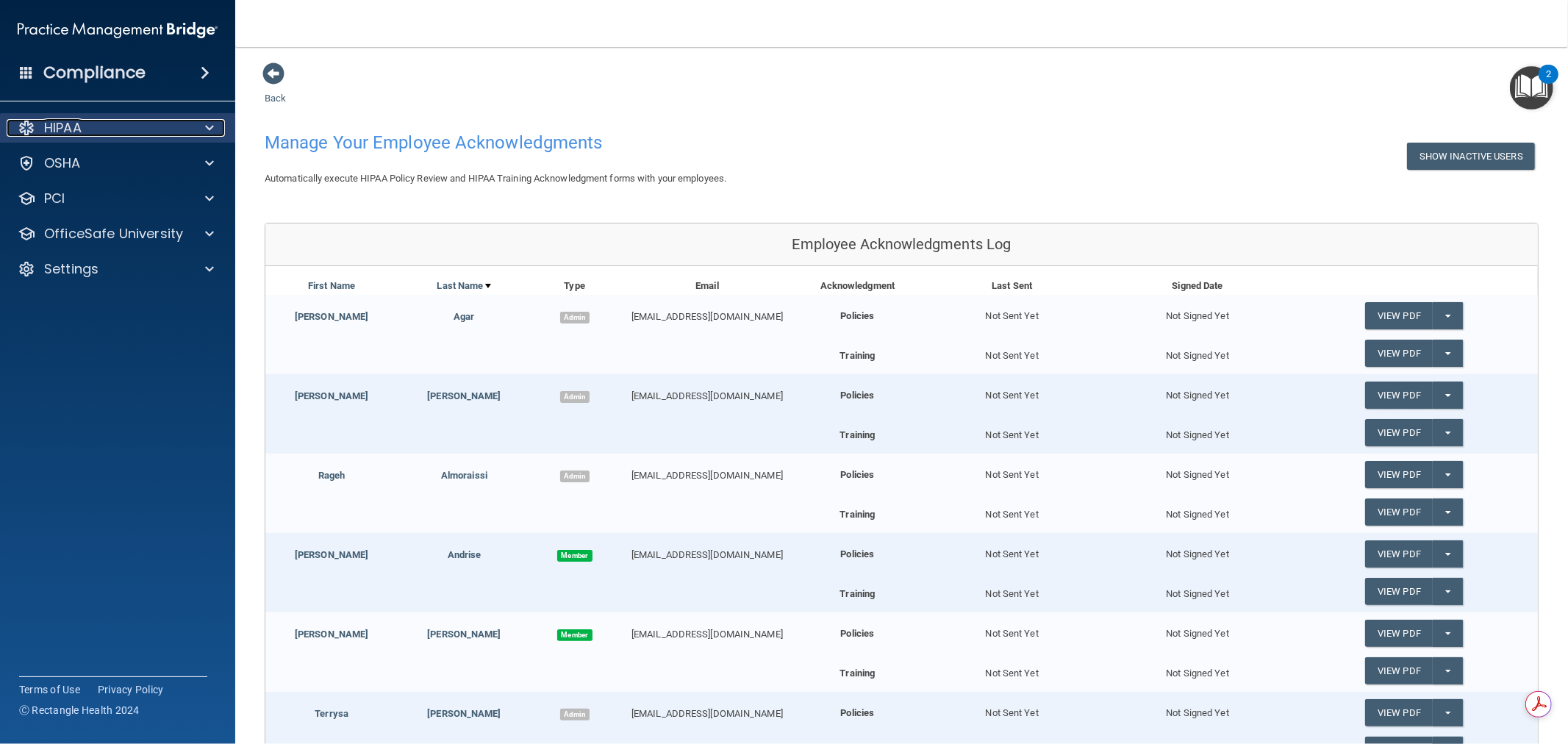
click at [211, 125] on span at bounding box center [209, 127] width 9 height 17
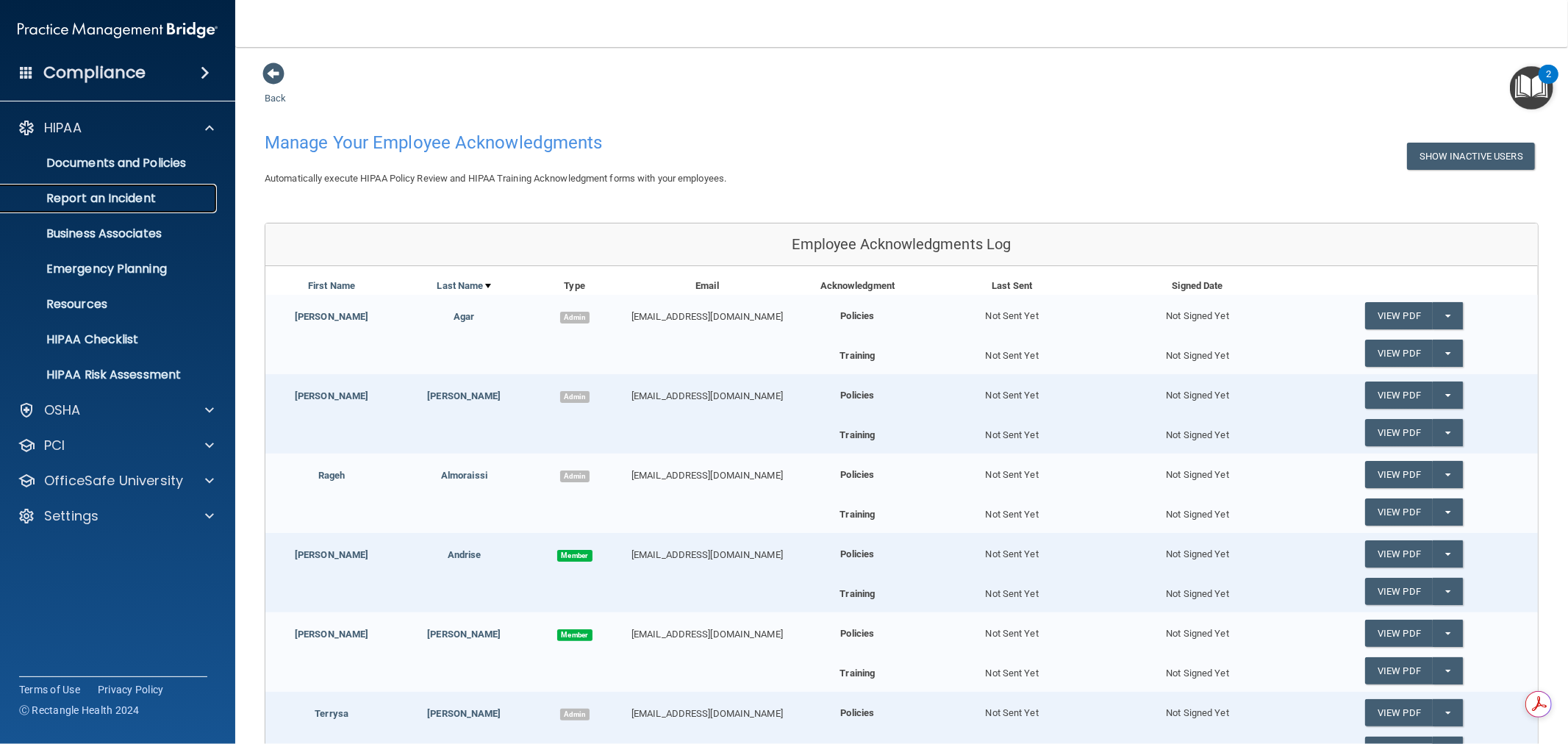
click at [113, 196] on p "Report an Incident" at bounding box center [110, 198] width 201 height 15
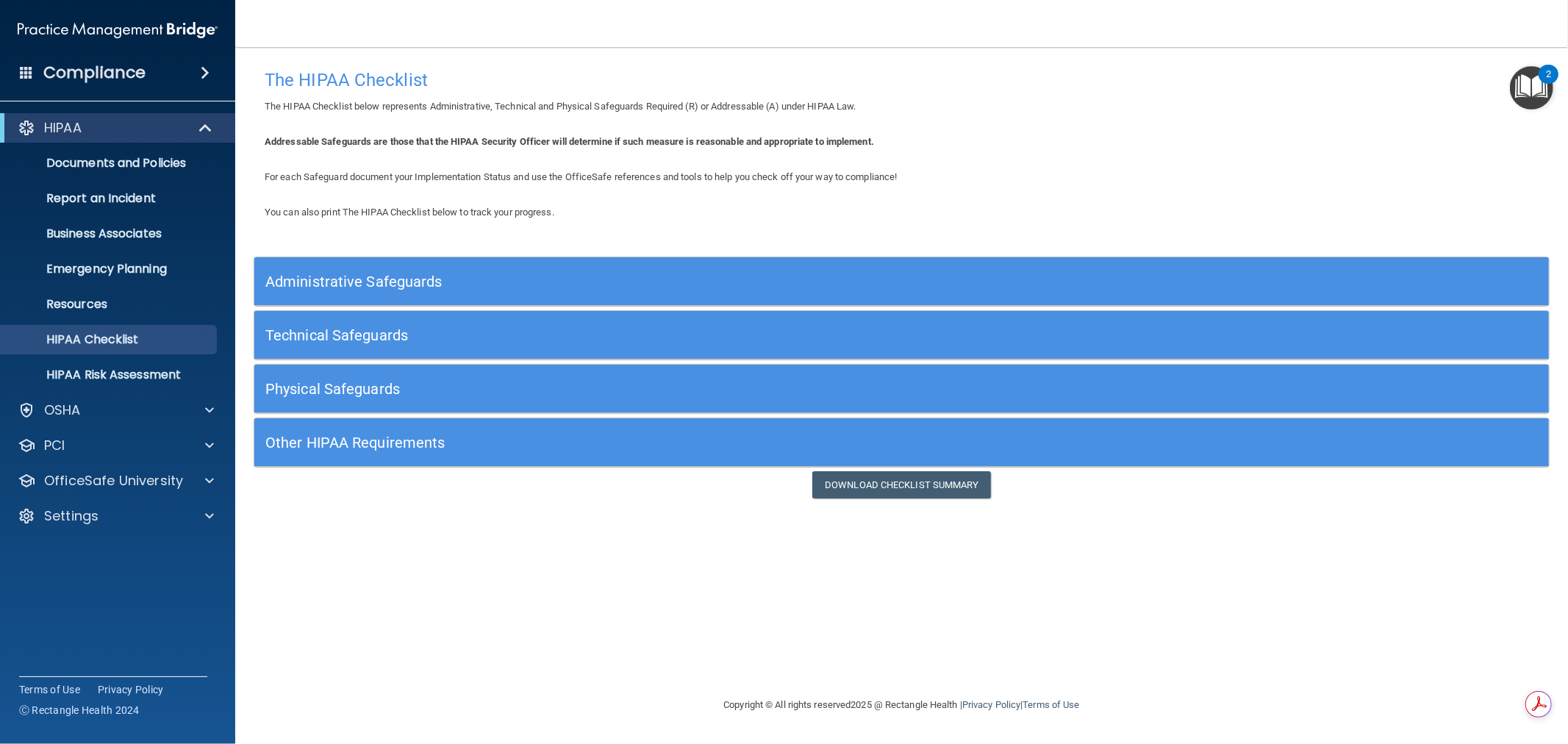
click at [395, 277] on h5 "Administrative Safeguards" at bounding box center [740, 282] width 949 height 17
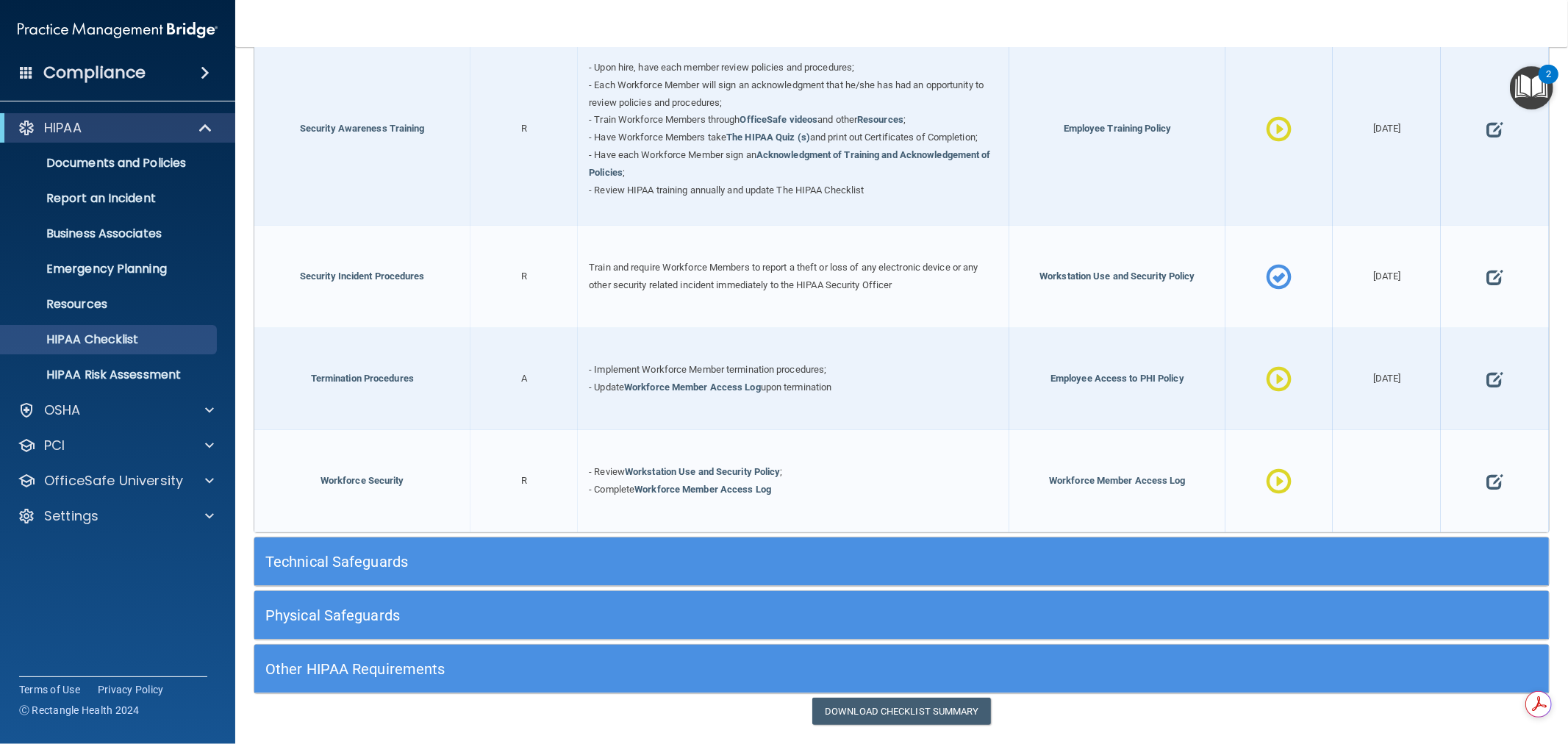
scroll to position [1497, 0]
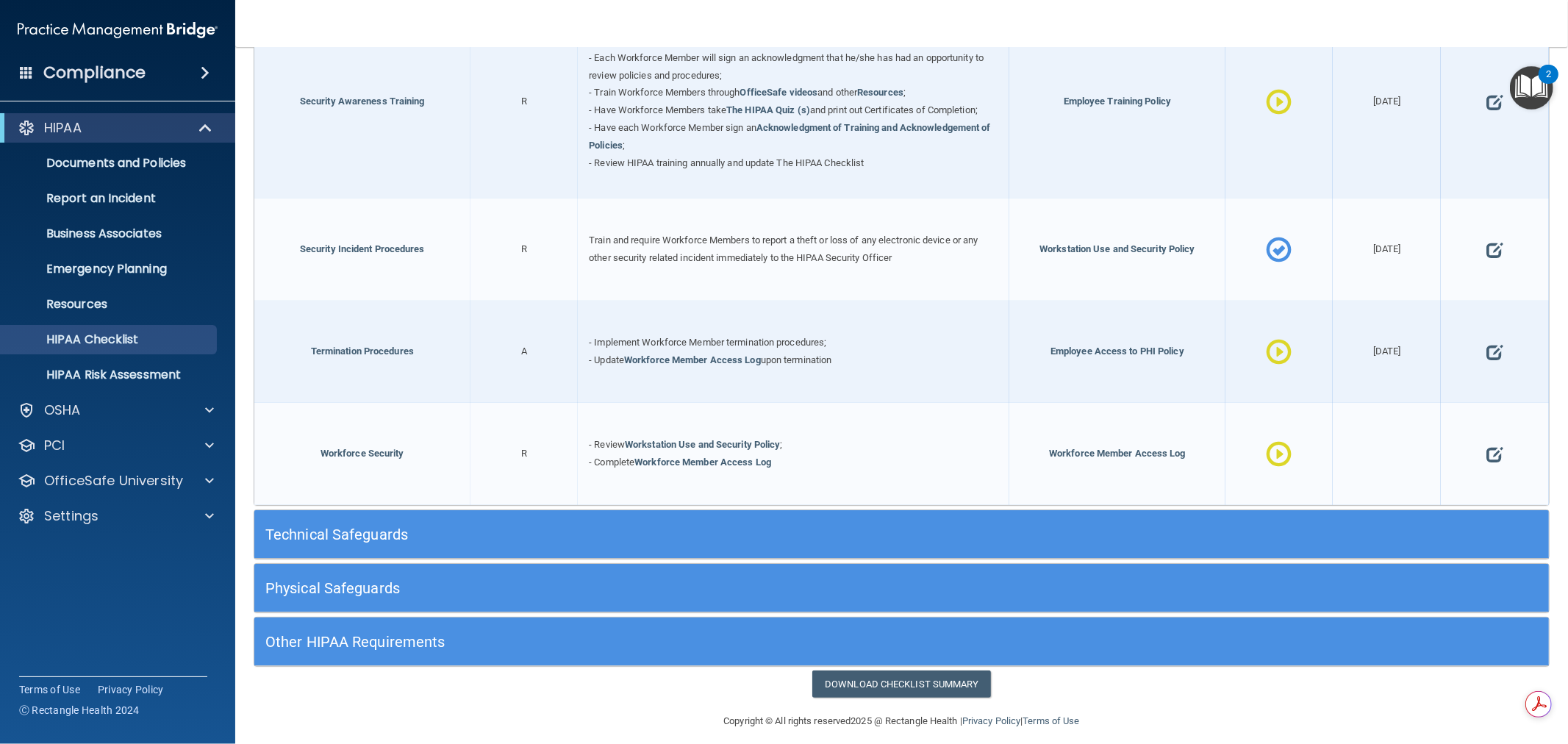
click at [416, 527] on h5 "Technical Safeguards" at bounding box center [740, 535] width 949 height 17
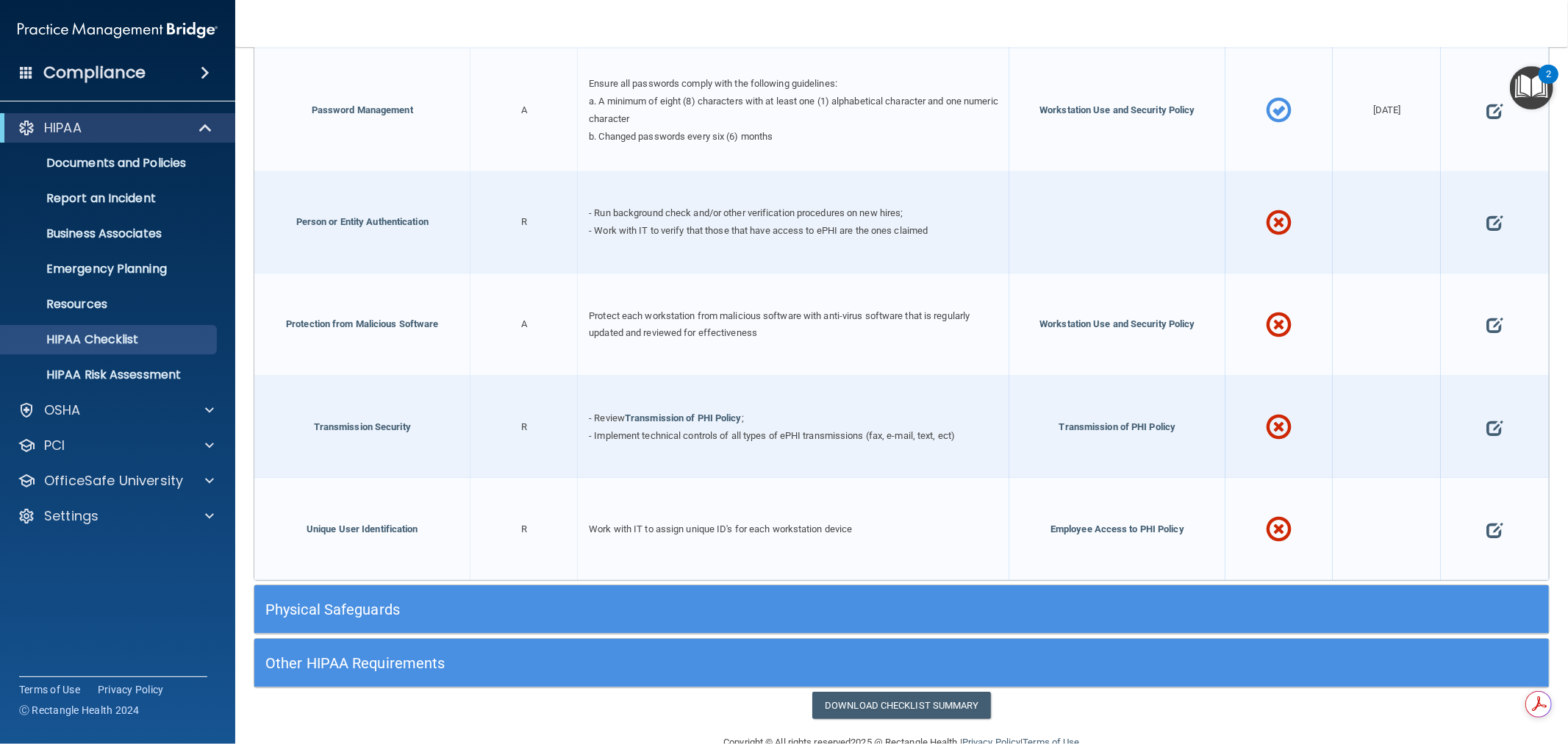
scroll to position [2905, 0]
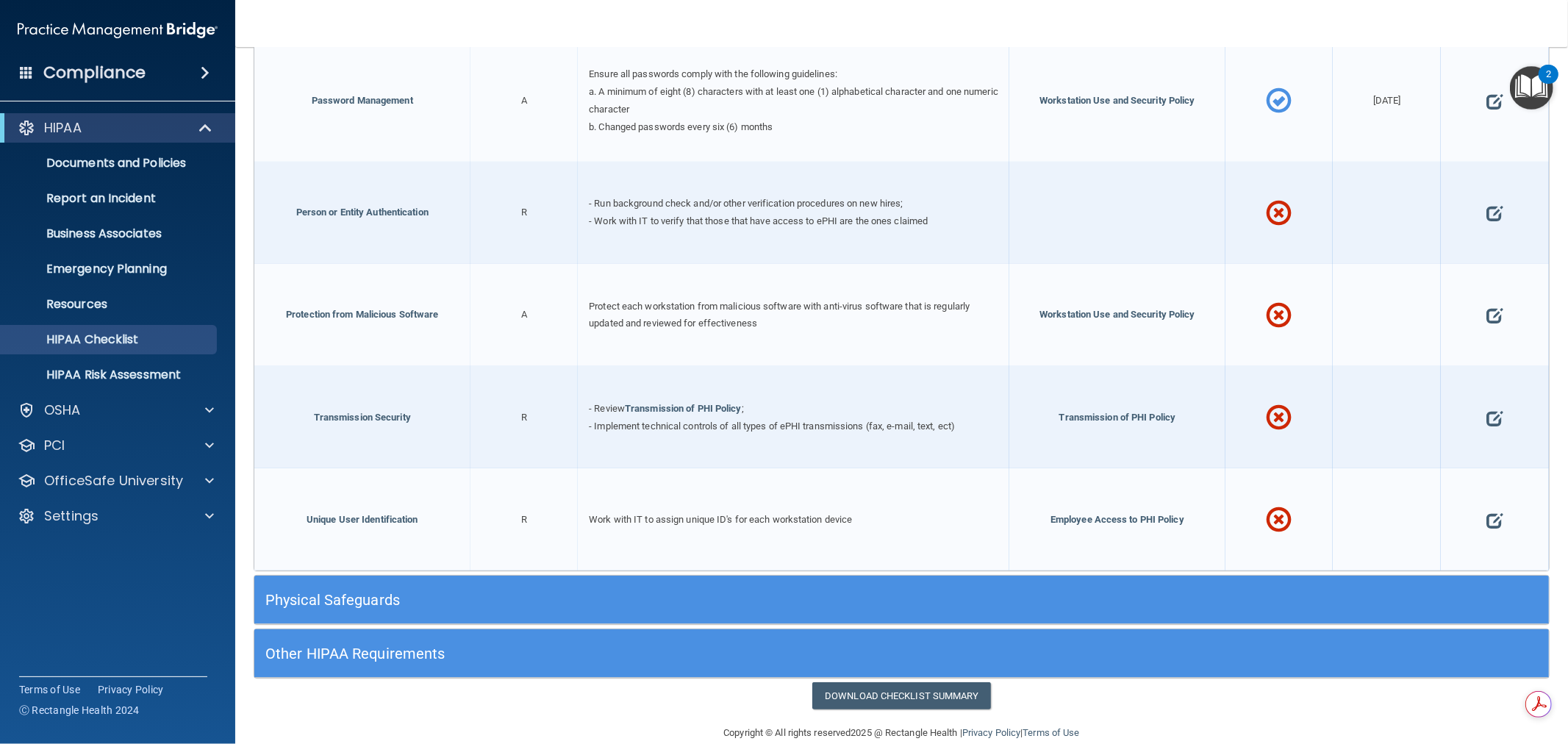
click at [361, 592] on h5 "Physical Safeguards" at bounding box center [740, 600] width 949 height 17
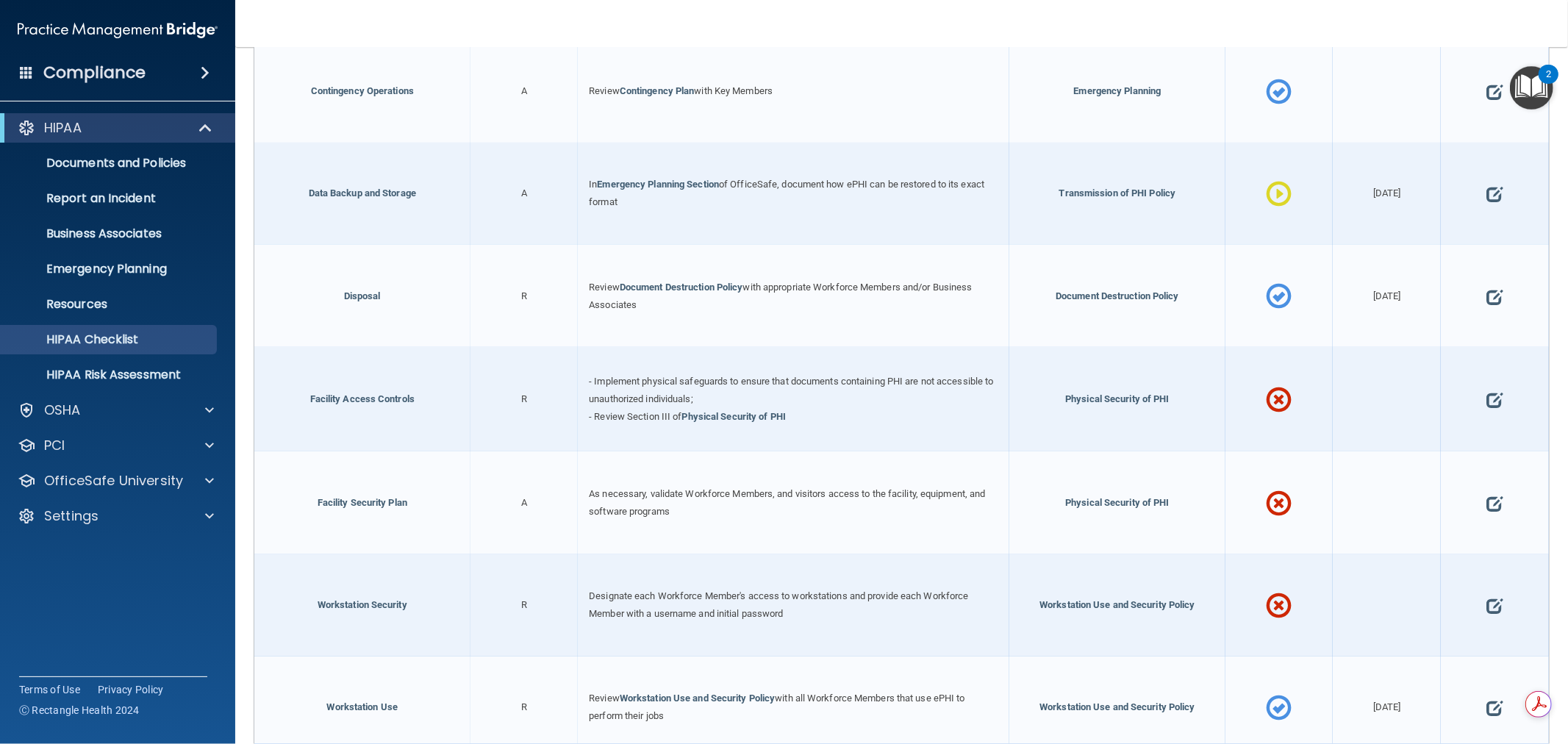
scroll to position [3686, 0]
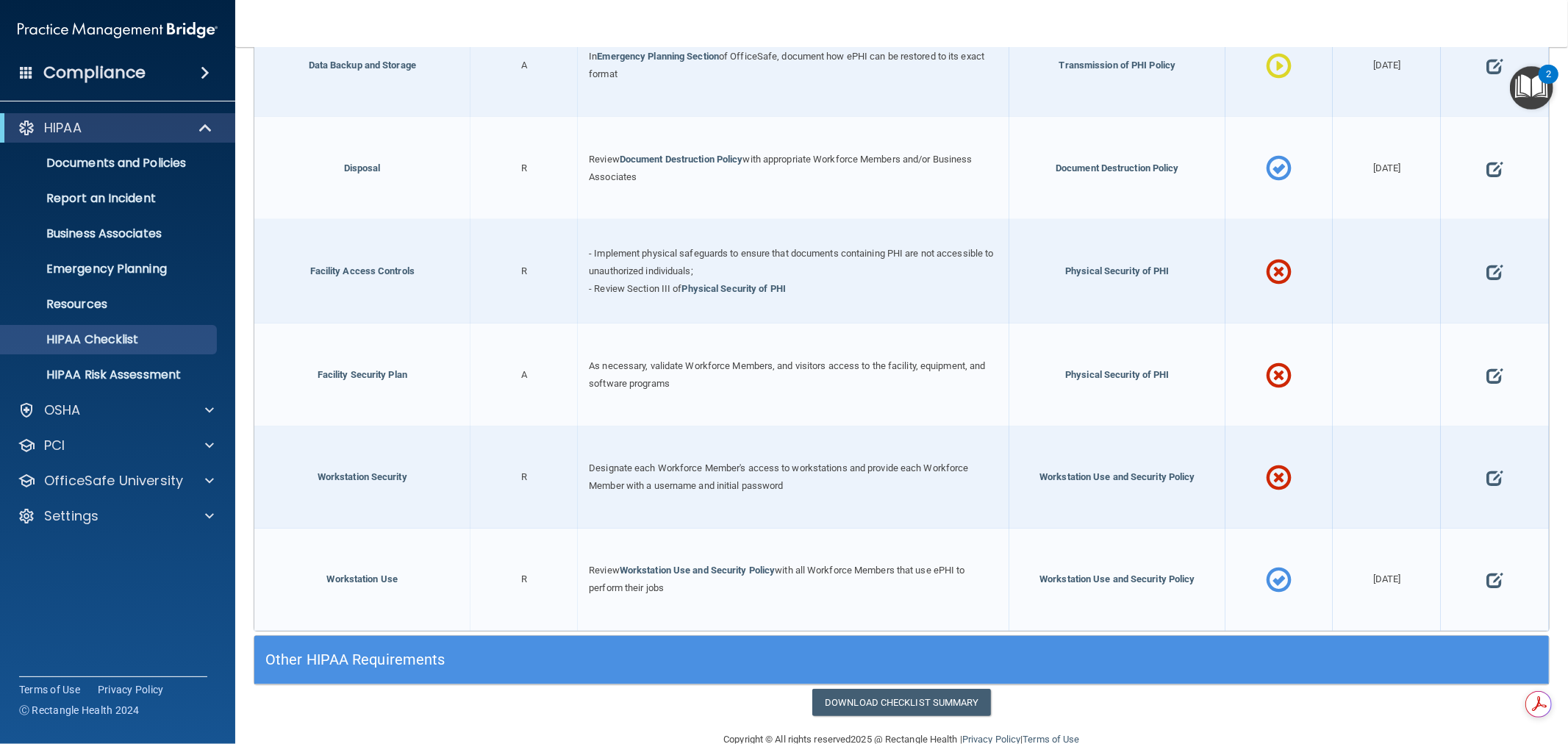
click at [397, 651] on h5 "Other HIPAA Requirements" at bounding box center [740, 660] width 949 height 17
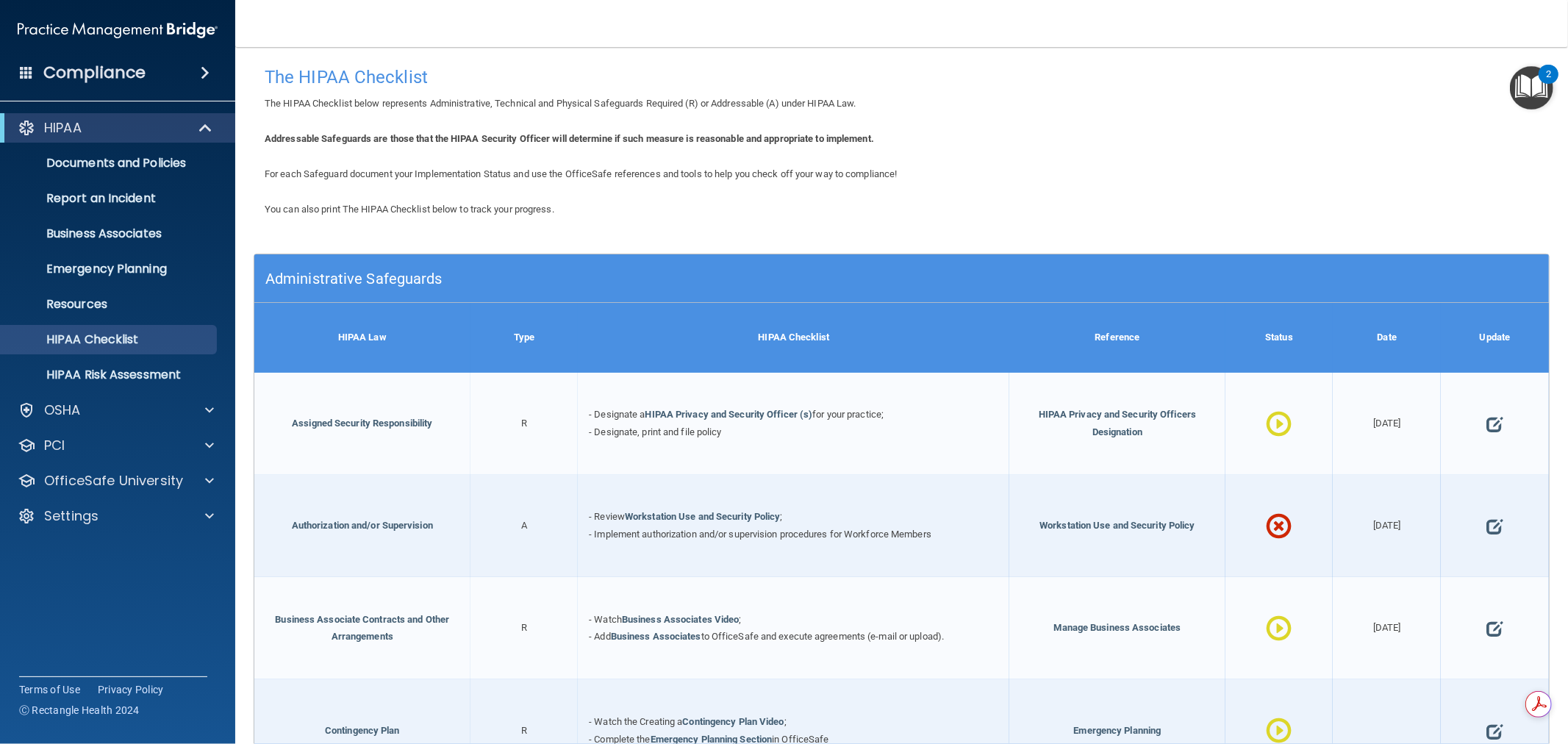
scroll to position [0, 0]
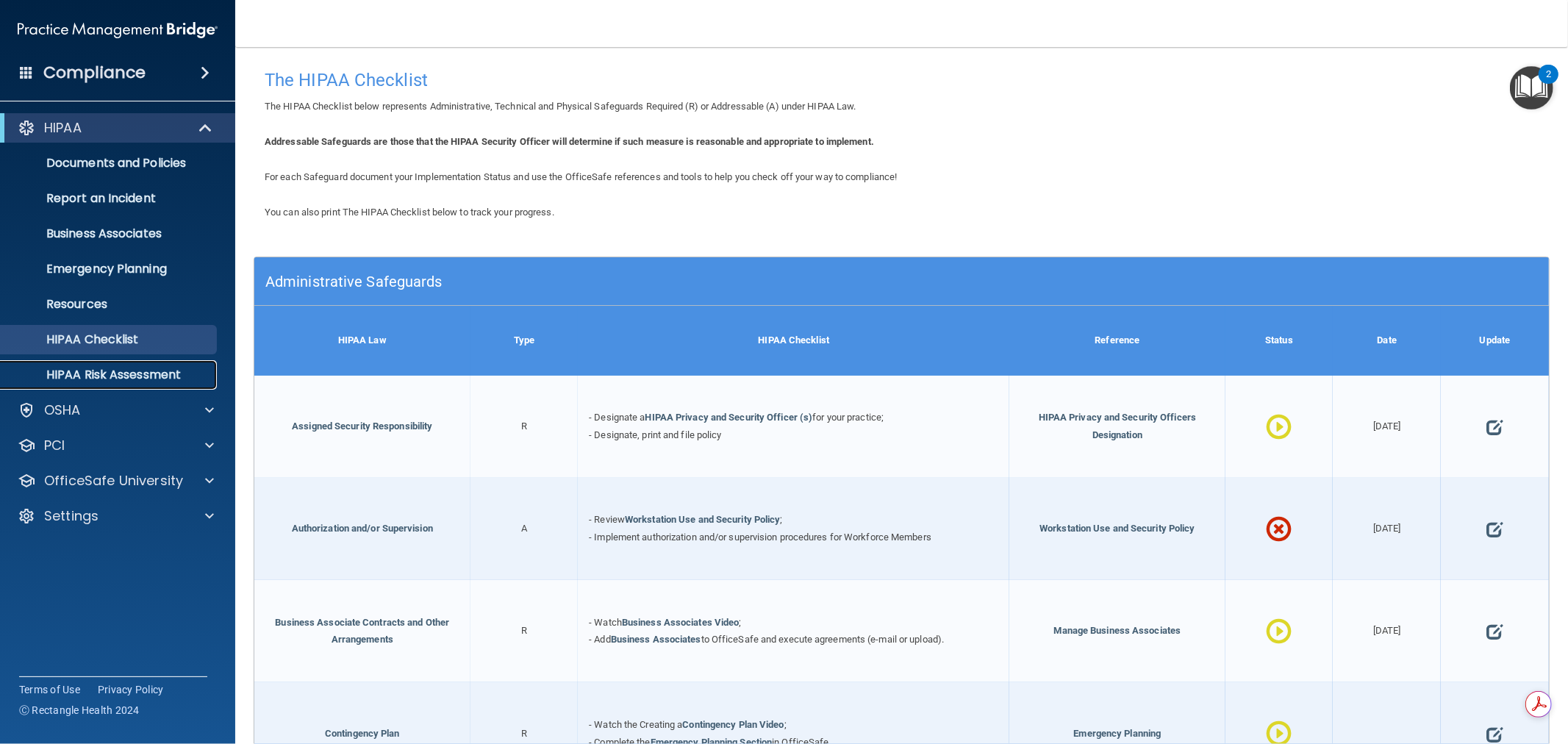
click at [96, 378] on p "HIPAA Risk Assessment" at bounding box center [110, 375] width 201 height 15
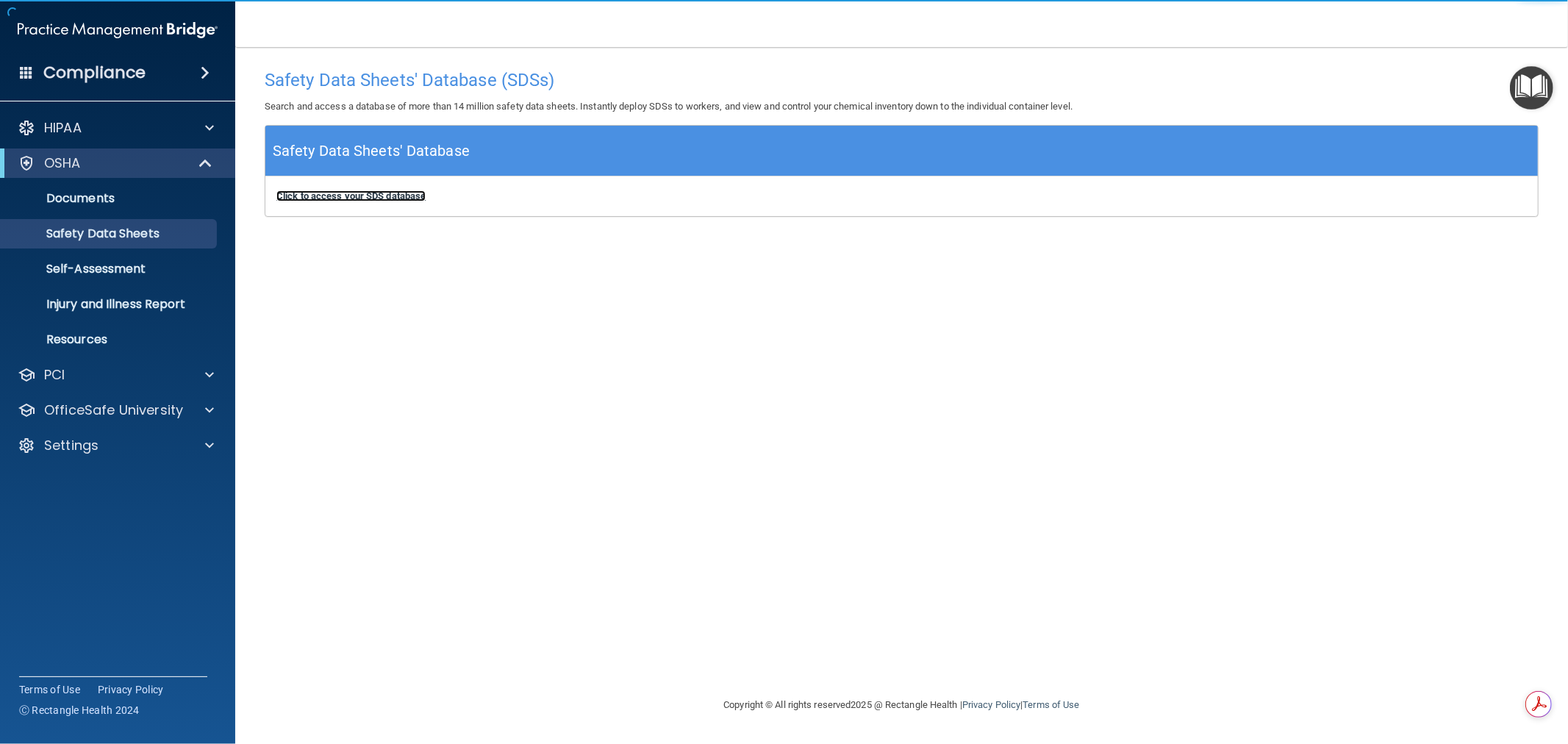
click at [366, 196] on b "Click to access your SDS database" at bounding box center [350, 195] width 150 height 11
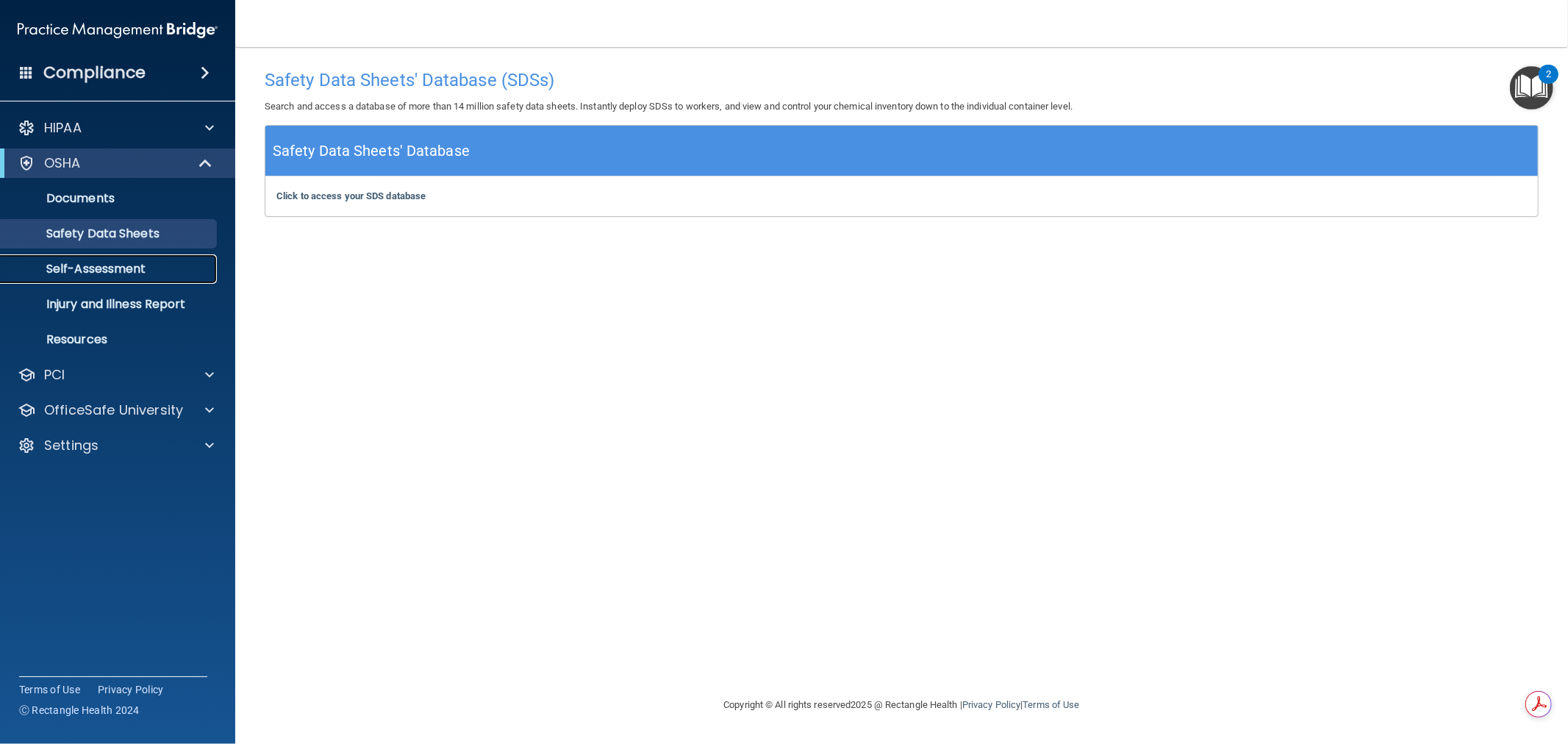
click at [143, 273] on p "Self-Assessment" at bounding box center [110, 269] width 201 height 15
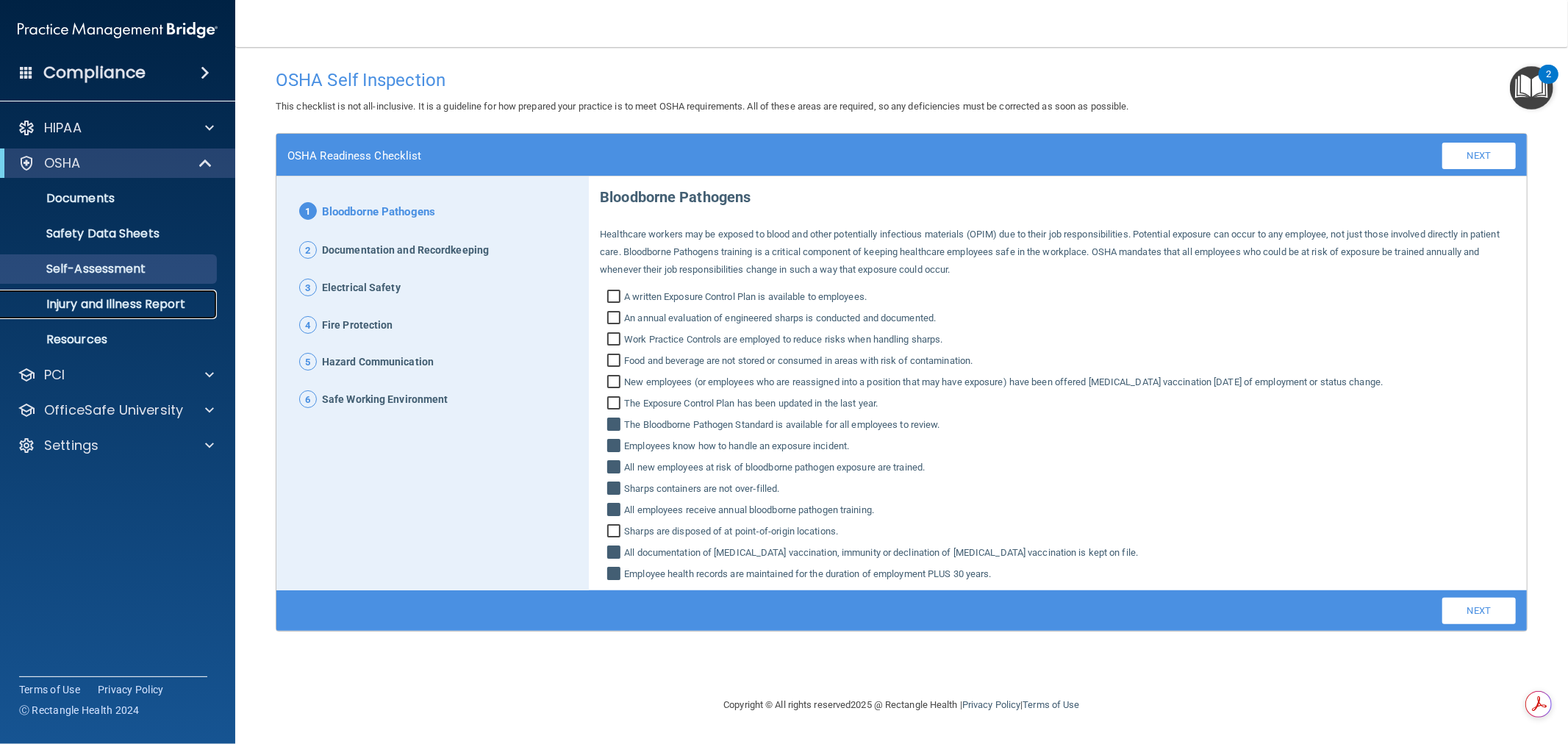
click at [112, 309] on p "Injury and Illness Report" at bounding box center [110, 304] width 201 height 15
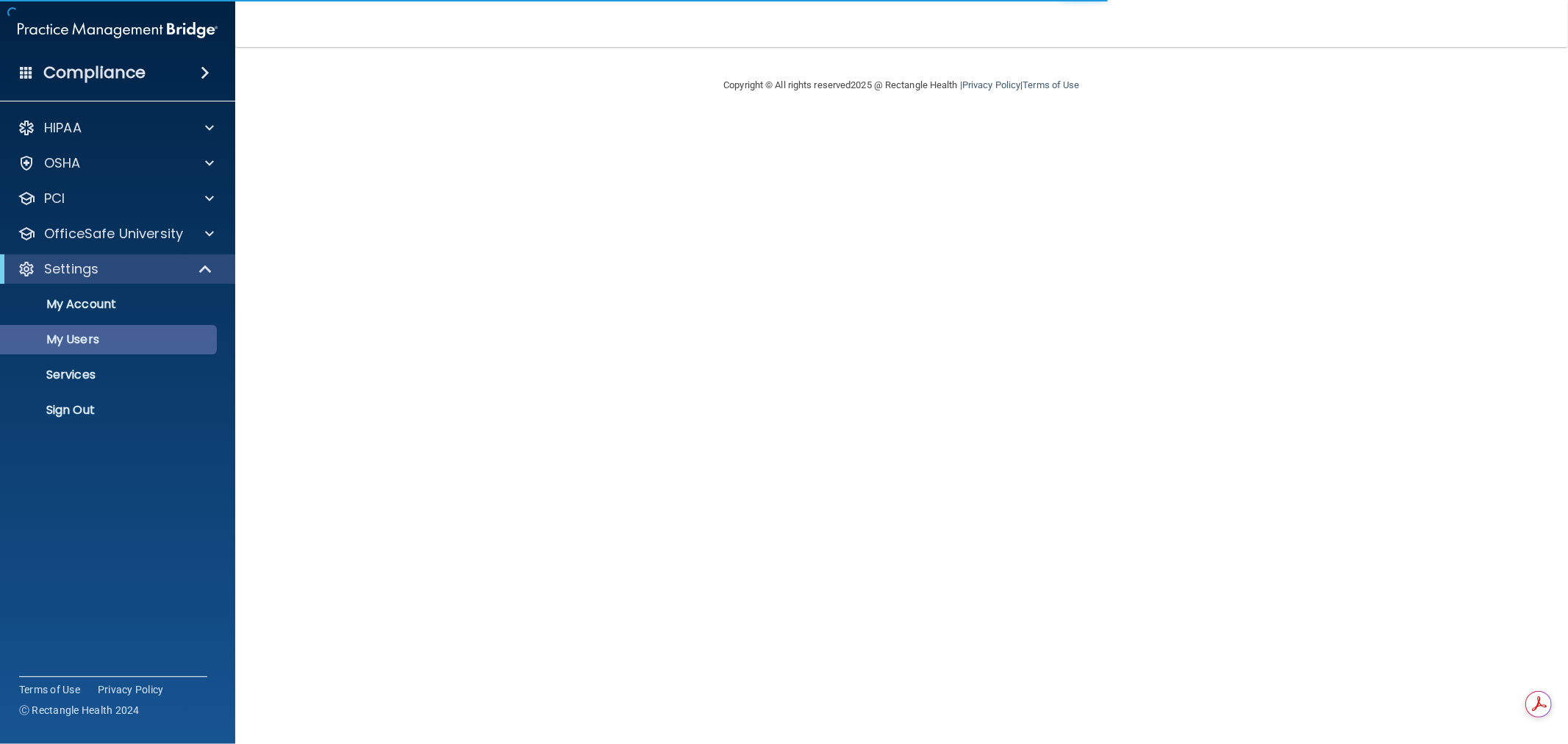
select select "20"
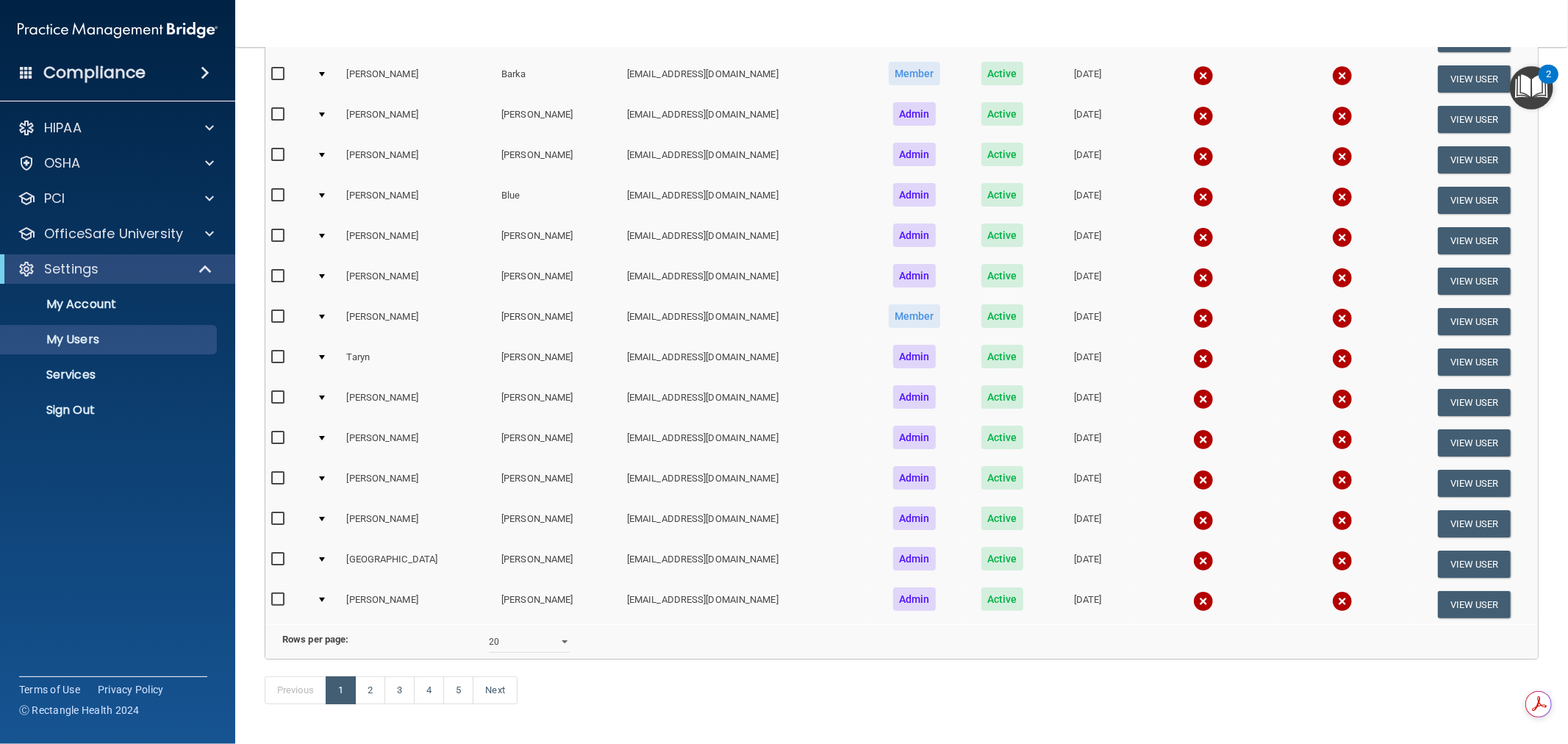
scroll to position [464, 0]
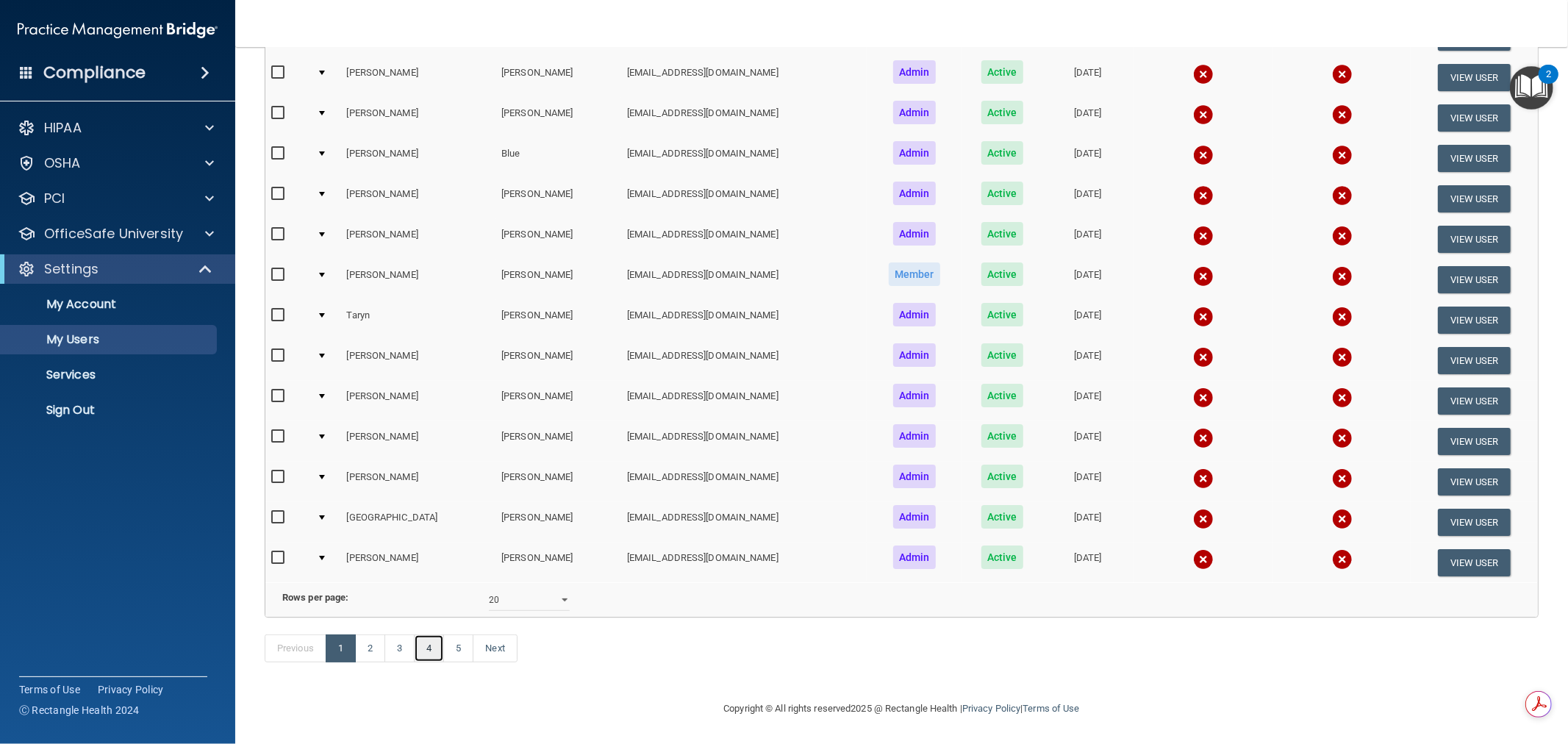
click at [439, 643] on link "4" at bounding box center [429, 648] width 30 height 28
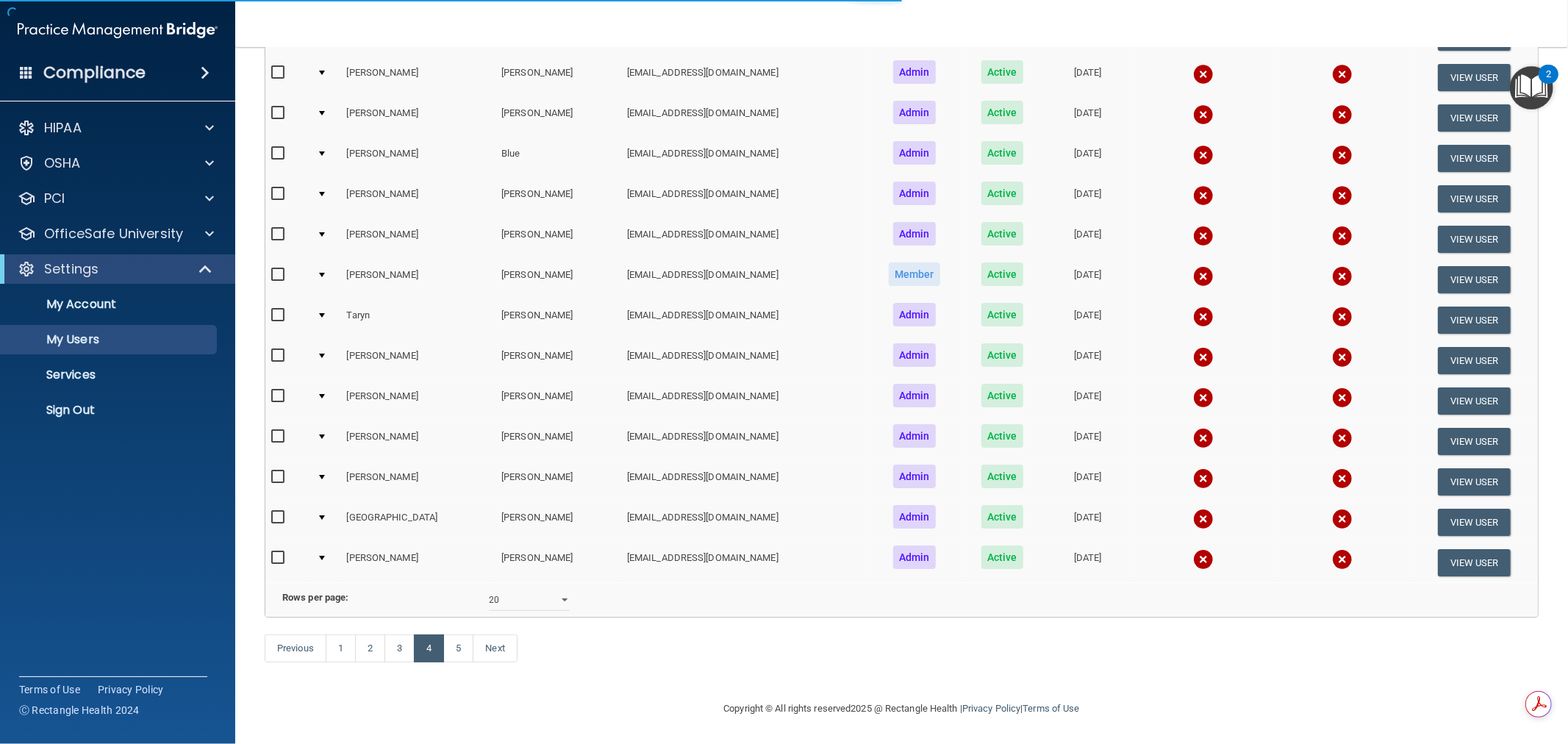
select select "20"
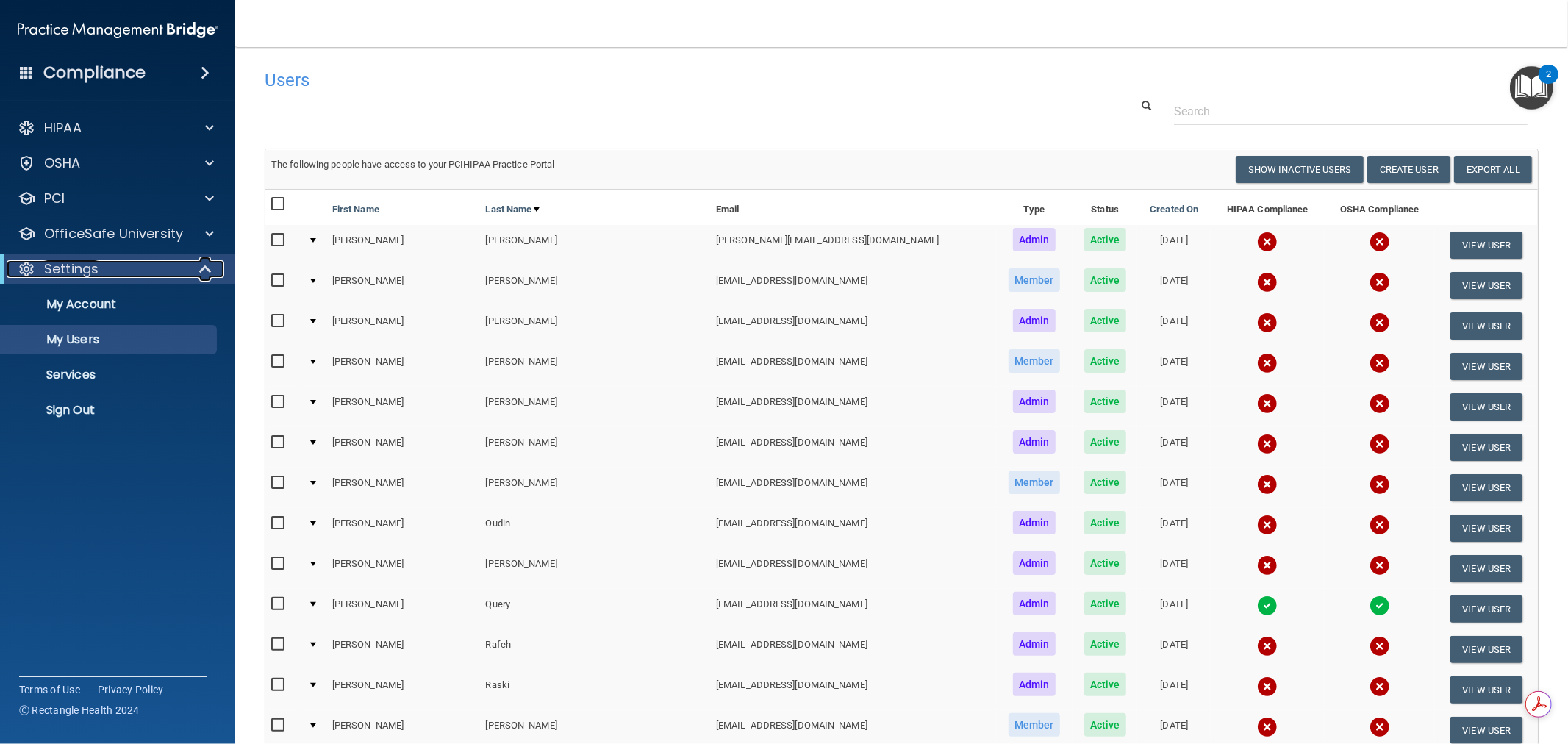
click at [210, 269] on span at bounding box center [207, 269] width 12 height 17
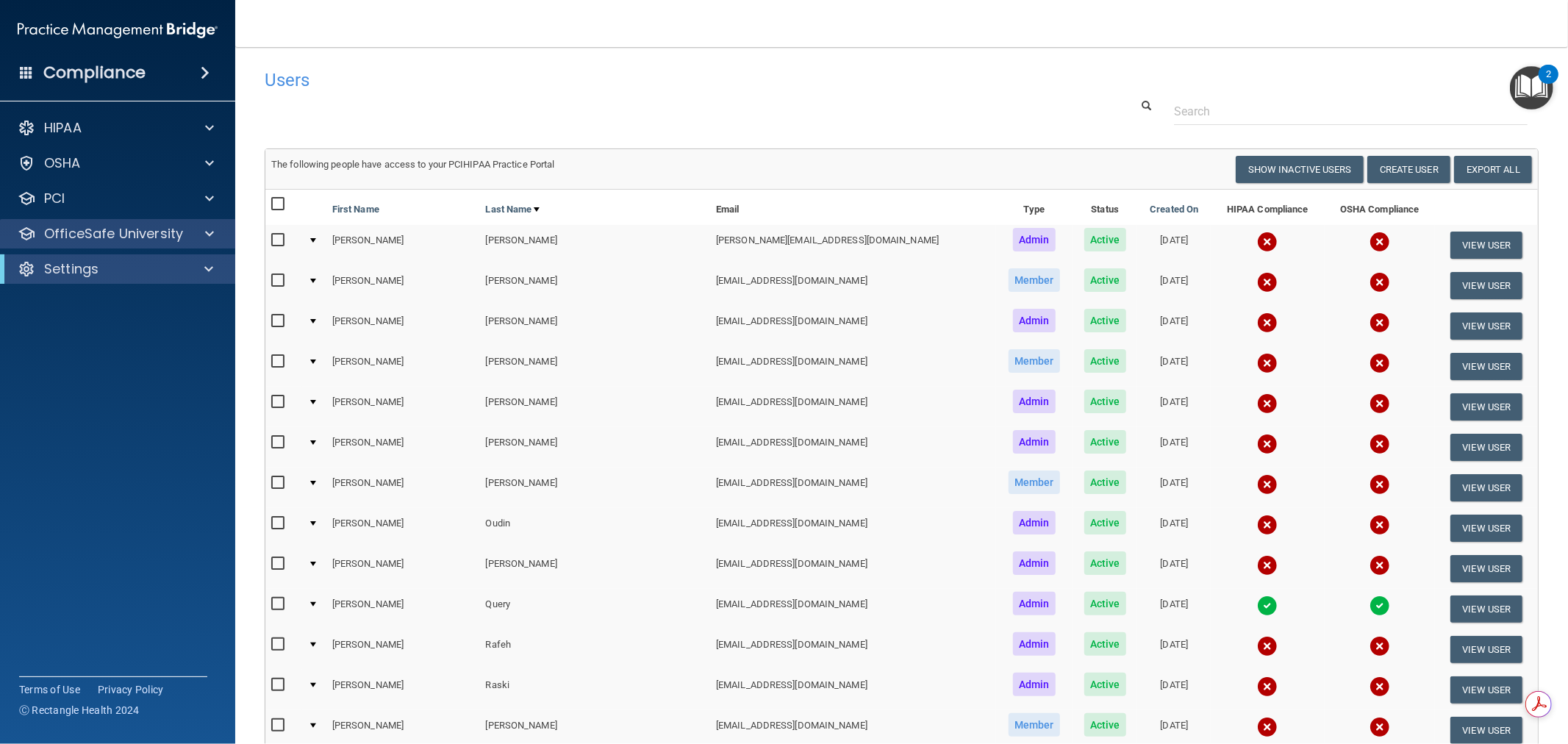
click at [231, 238] on div "OfficeSafe University" at bounding box center [117, 234] width 236 height 30
click at [217, 233] on div at bounding box center [207, 233] width 36 height 17
